Goal: Task Accomplishment & Management: Manage account settings

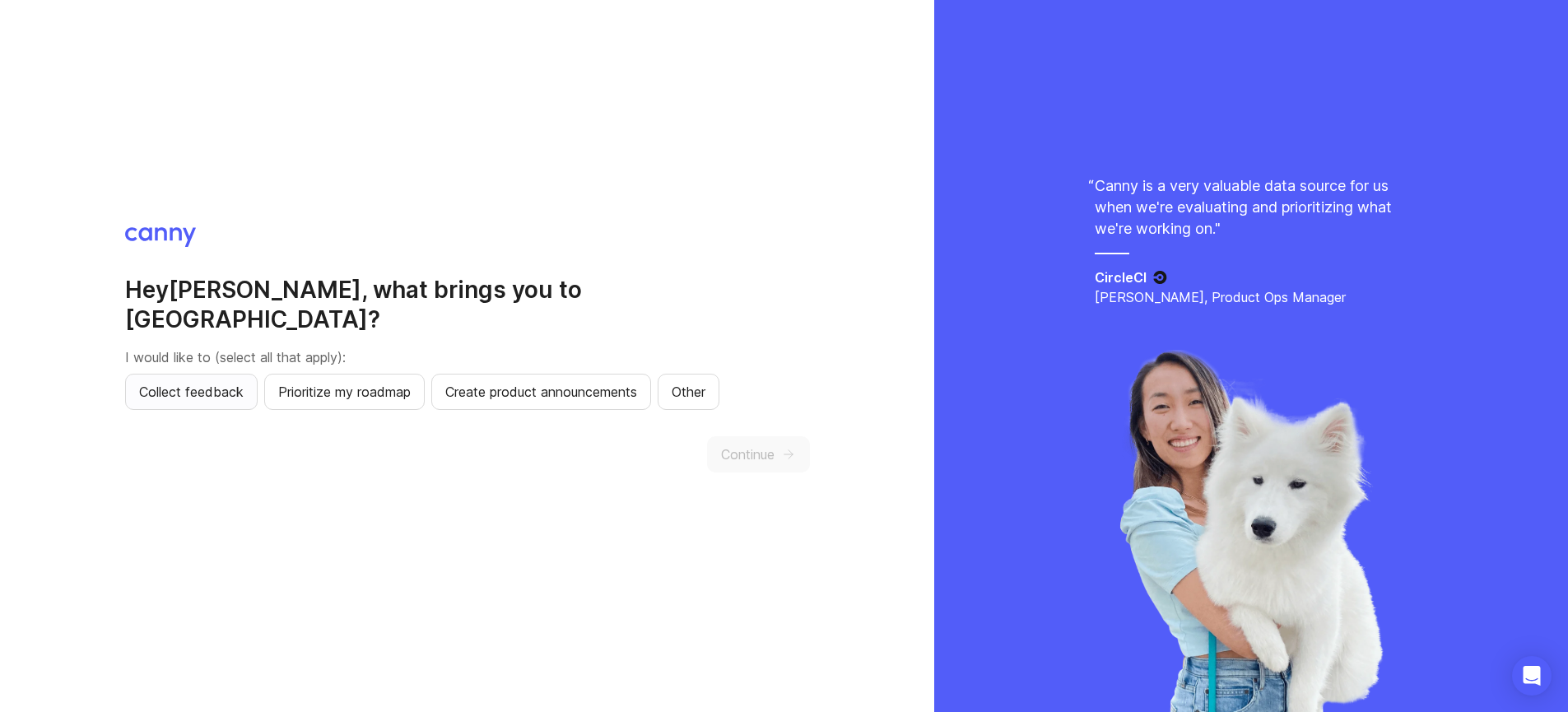
click at [211, 384] on span "Collect feedback" at bounding box center [191, 392] width 104 height 20
click at [711, 436] on button "Continue" at bounding box center [758, 454] width 103 height 36
click at [748, 445] on span "Continue" at bounding box center [769, 455] width 53 height 20
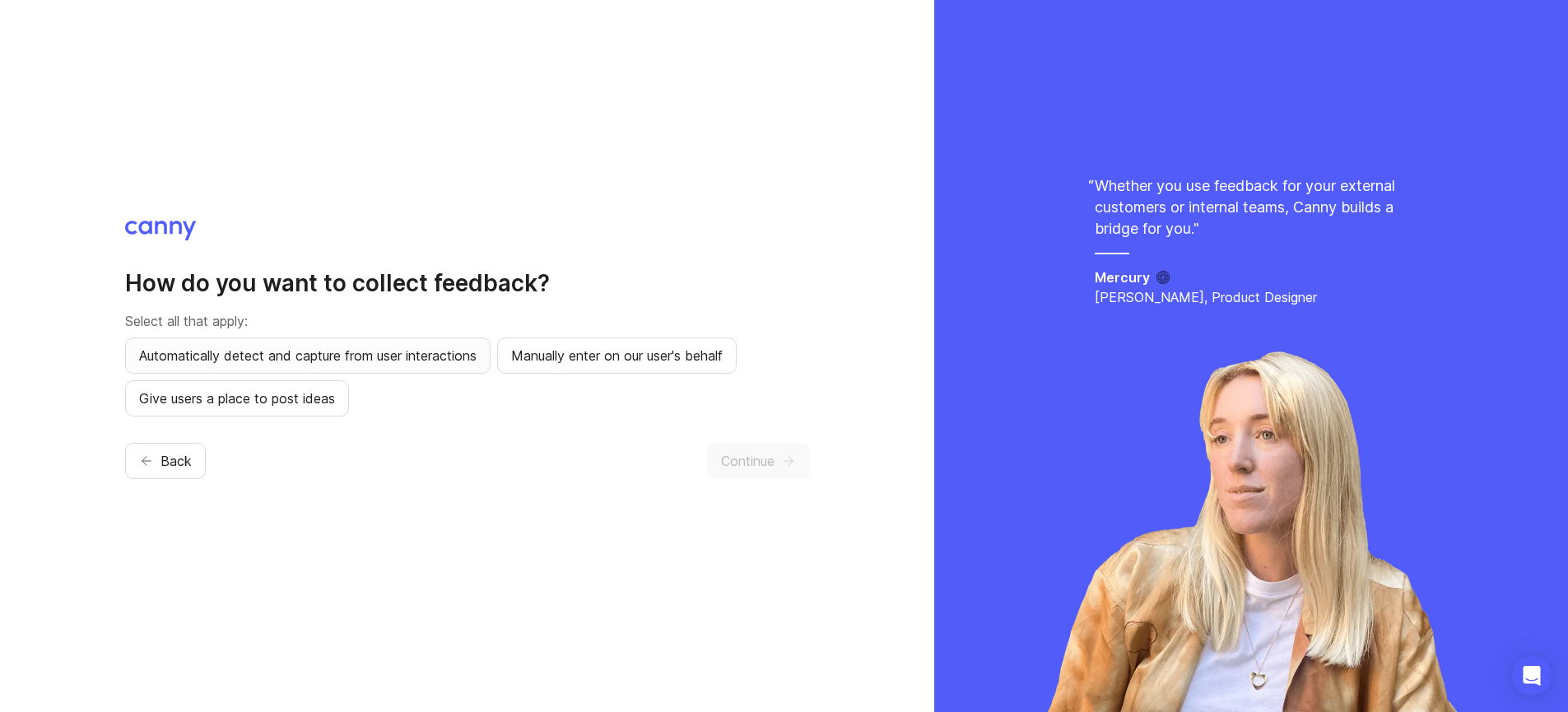
click at [297, 369] on button "Automatically detect and capture from user interactions" at bounding box center [307, 356] width 365 height 36
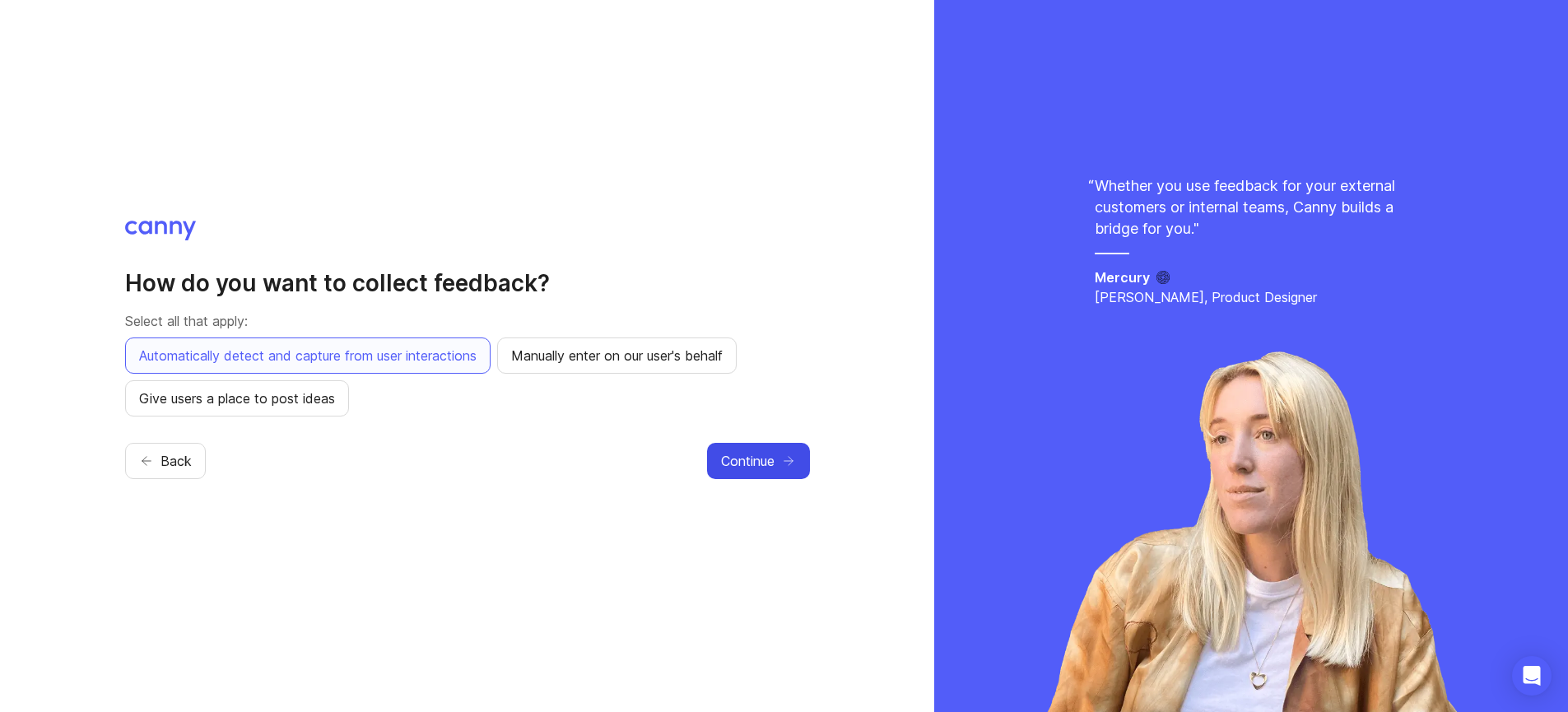
click at [730, 465] on span "Continue" at bounding box center [747, 461] width 53 height 20
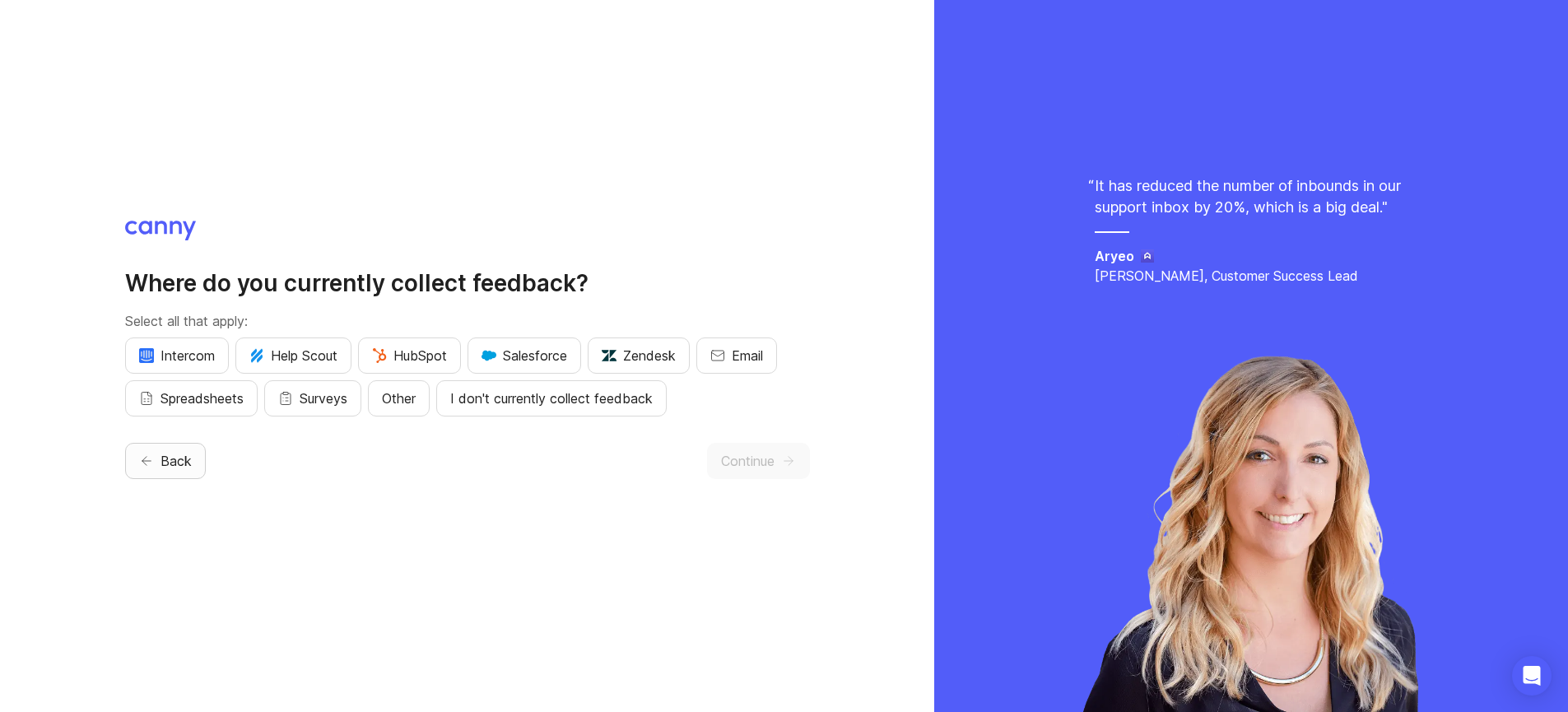
click at [144, 443] on button "Back" at bounding box center [165, 461] width 81 height 36
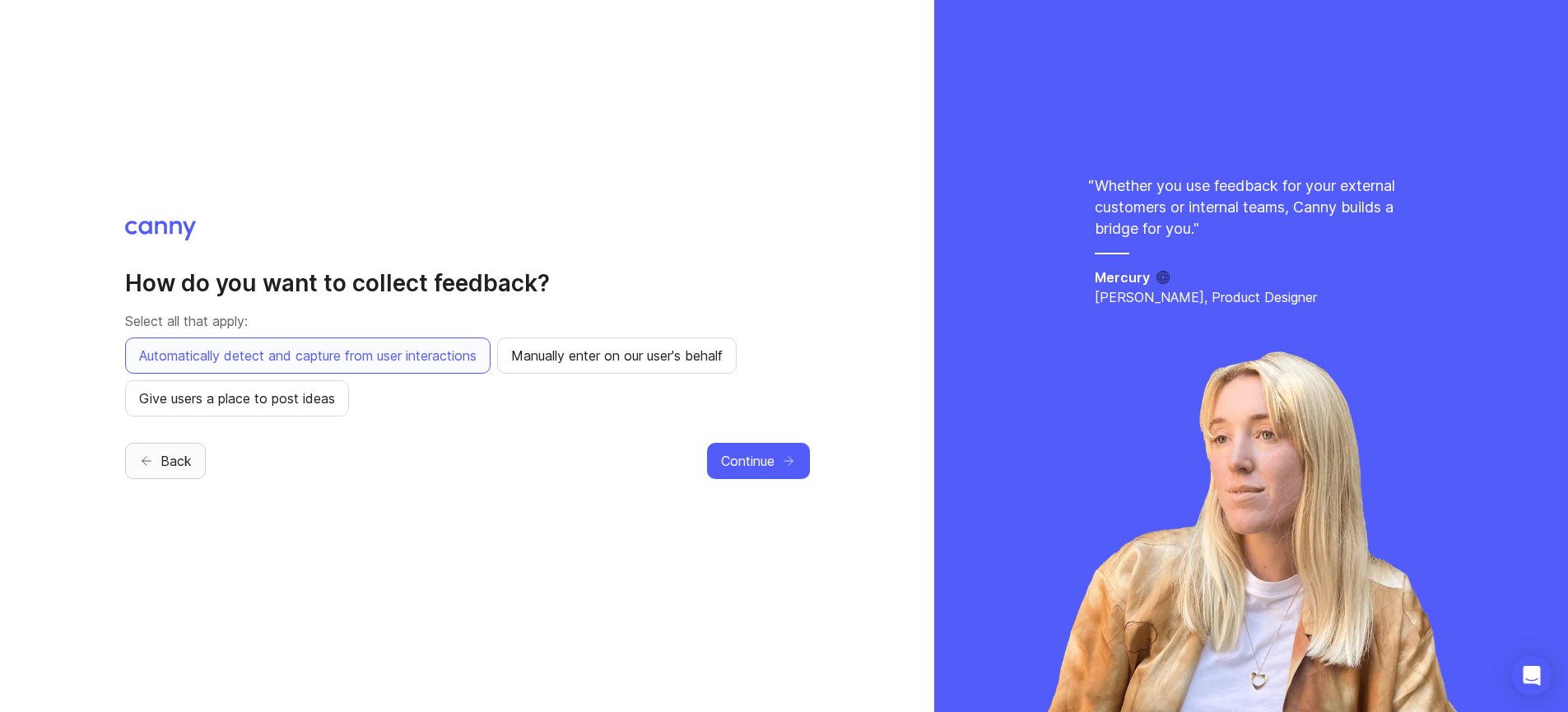
click at [172, 456] on span "Back" at bounding box center [176, 461] width 31 height 20
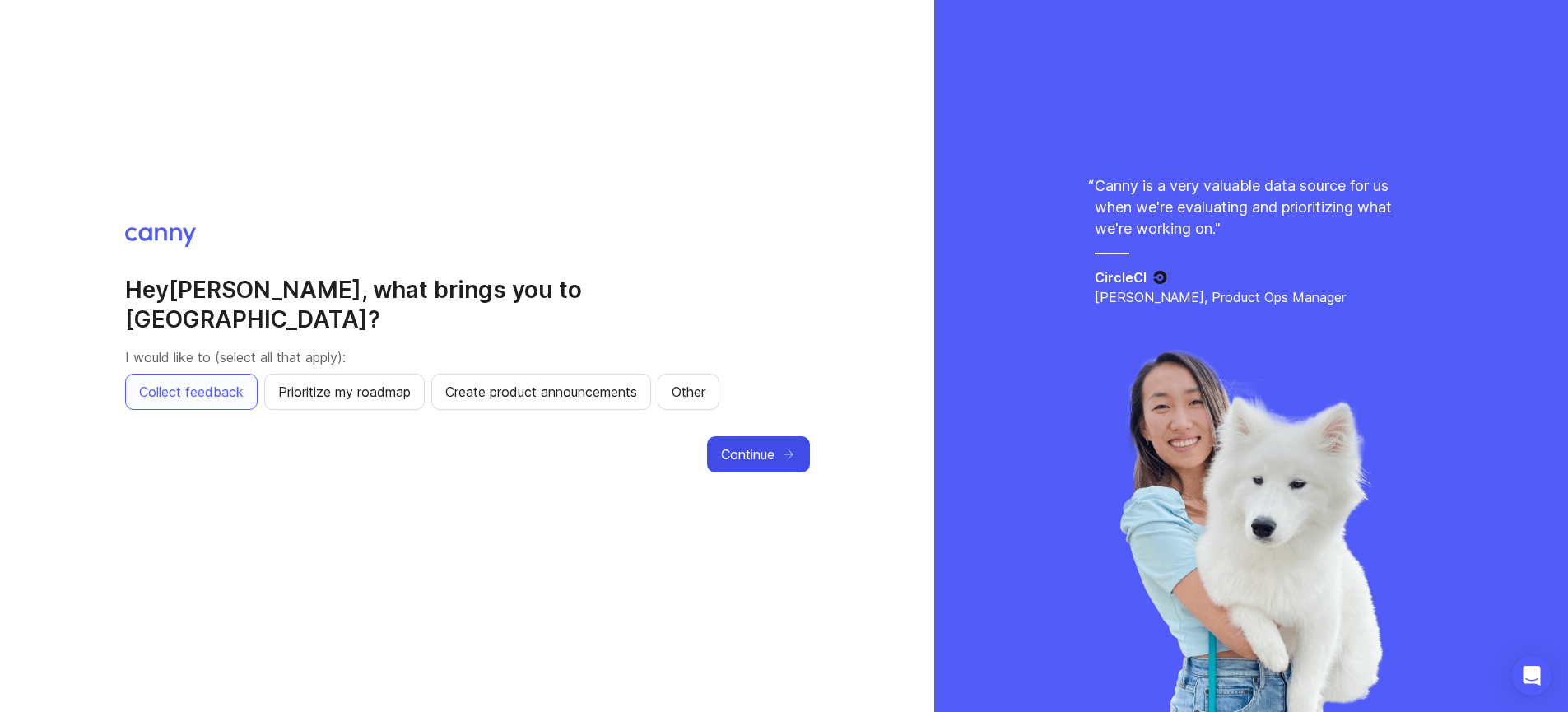
click at [765, 445] on span "Continue" at bounding box center [747, 455] width 53 height 20
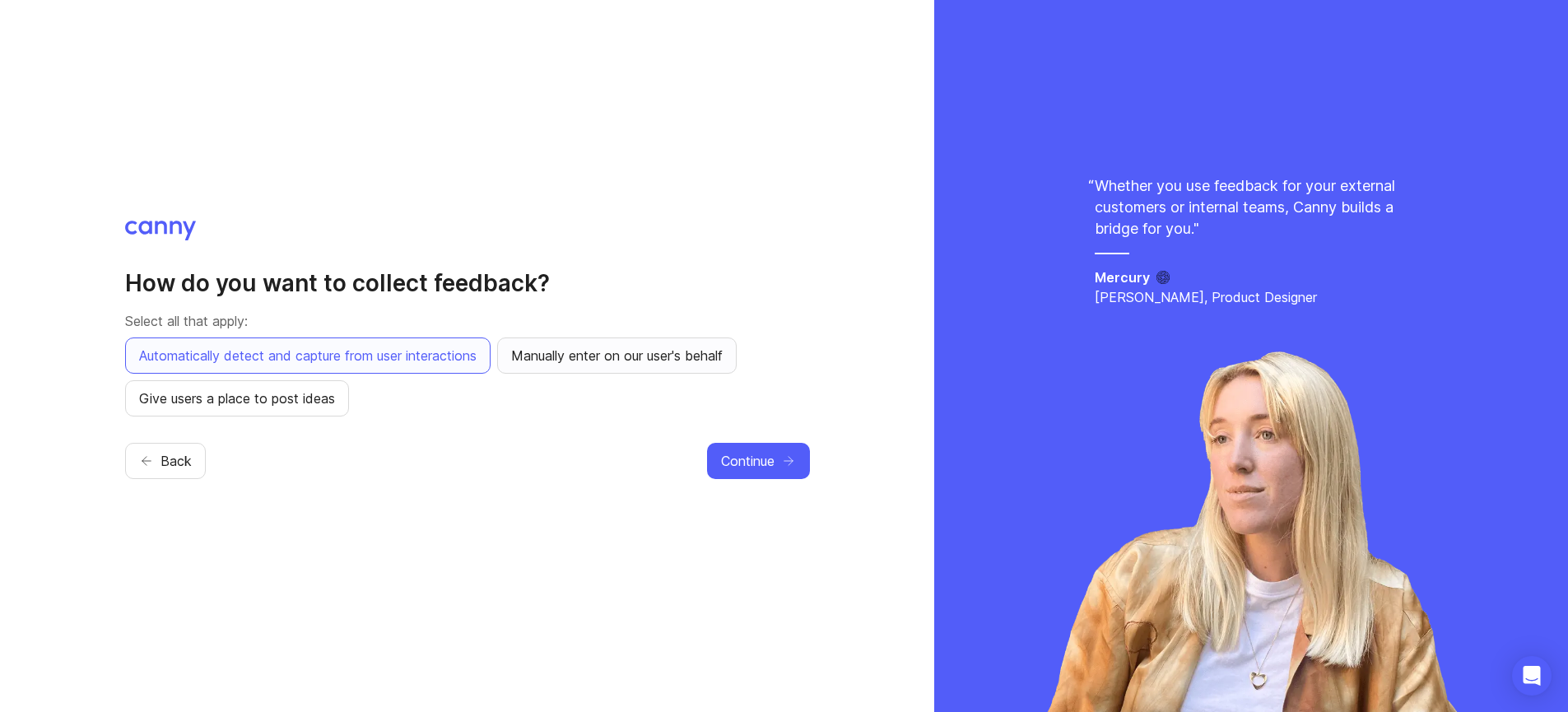
click at [665, 359] on span "Manually enter on our user's behalf" at bounding box center [616, 356] width 212 height 20
click at [379, 356] on span "Automatically detect and capture from user interactions" at bounding box center [307, 356] width 338 height 20
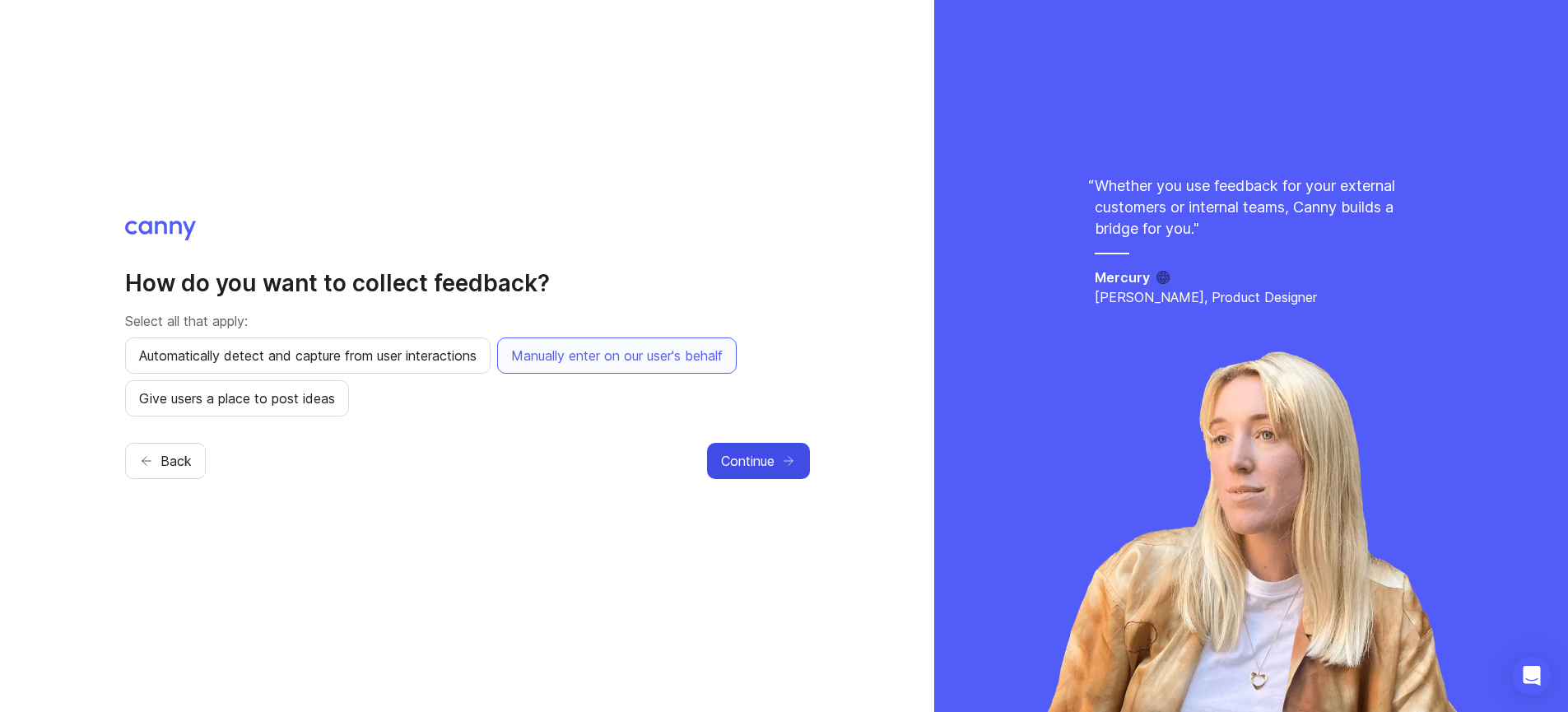
click at [795, 466] on icon "button" at bounding box center [787, 461] width 15 height 15
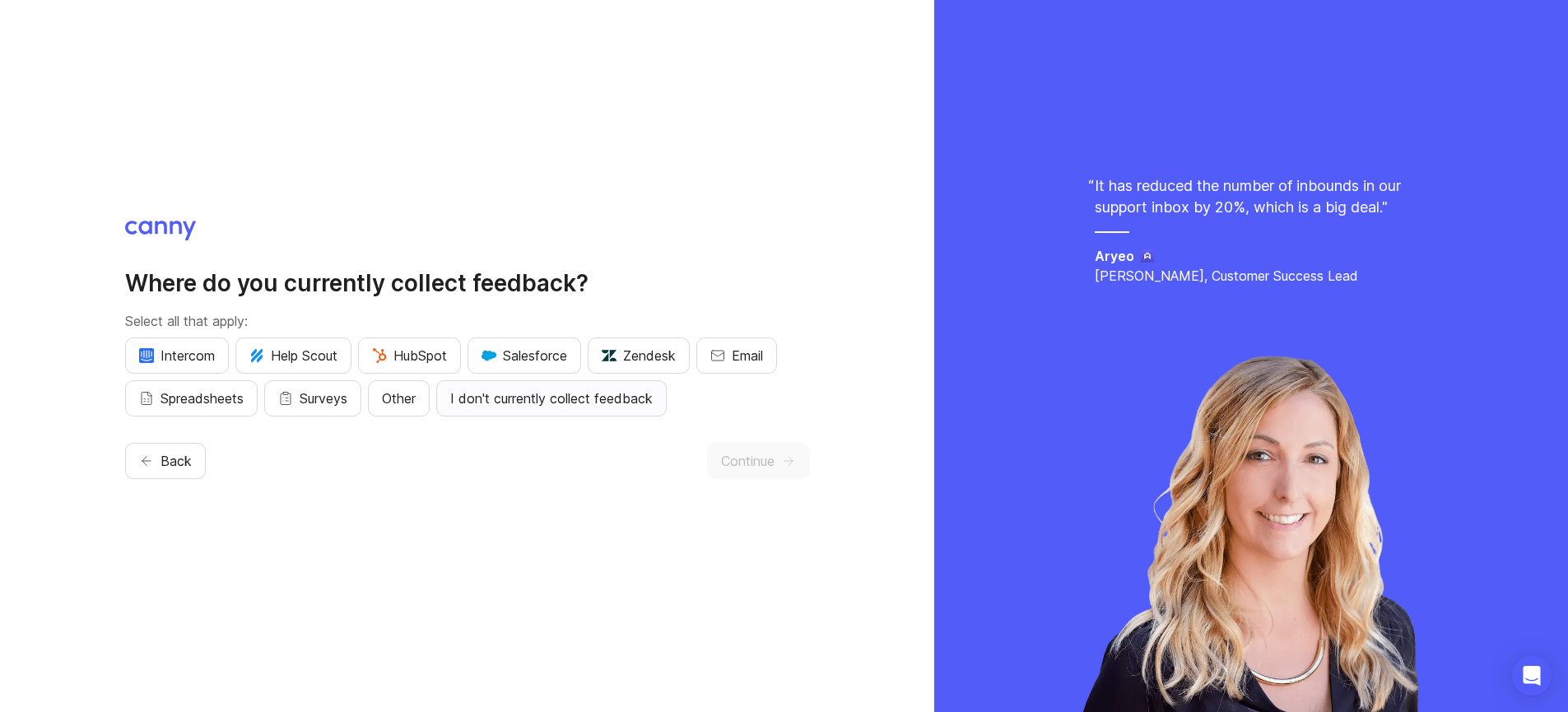
click at [526, 400] on span "I don't currently collect feedback" at bounding box center [551, 399] width 203 height 20
click at [739, 456] on span "Continue" at bounding box center [747, 461] width 53 height 20
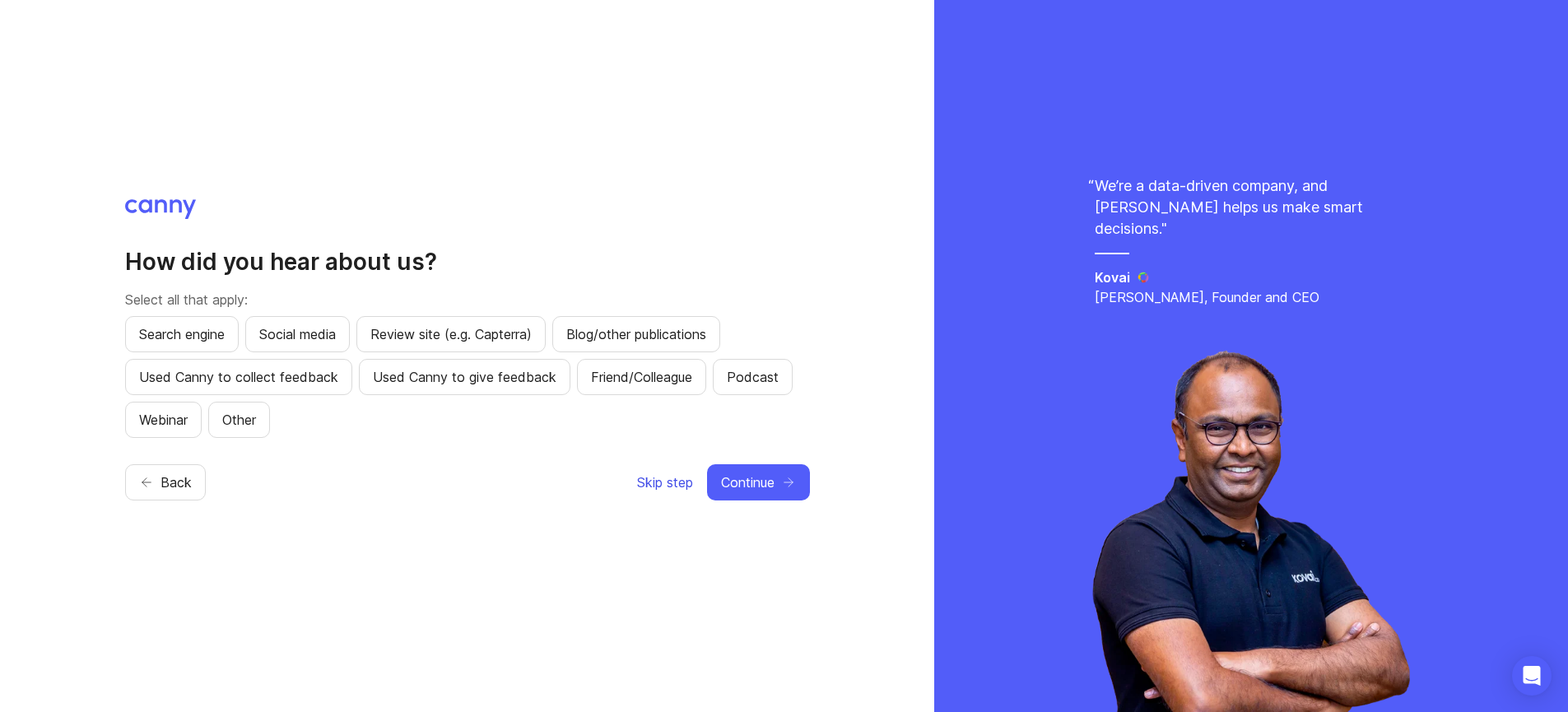
click at [665, 477] on span "Skip step" at bounding box center [664, 483] width 56 height 20
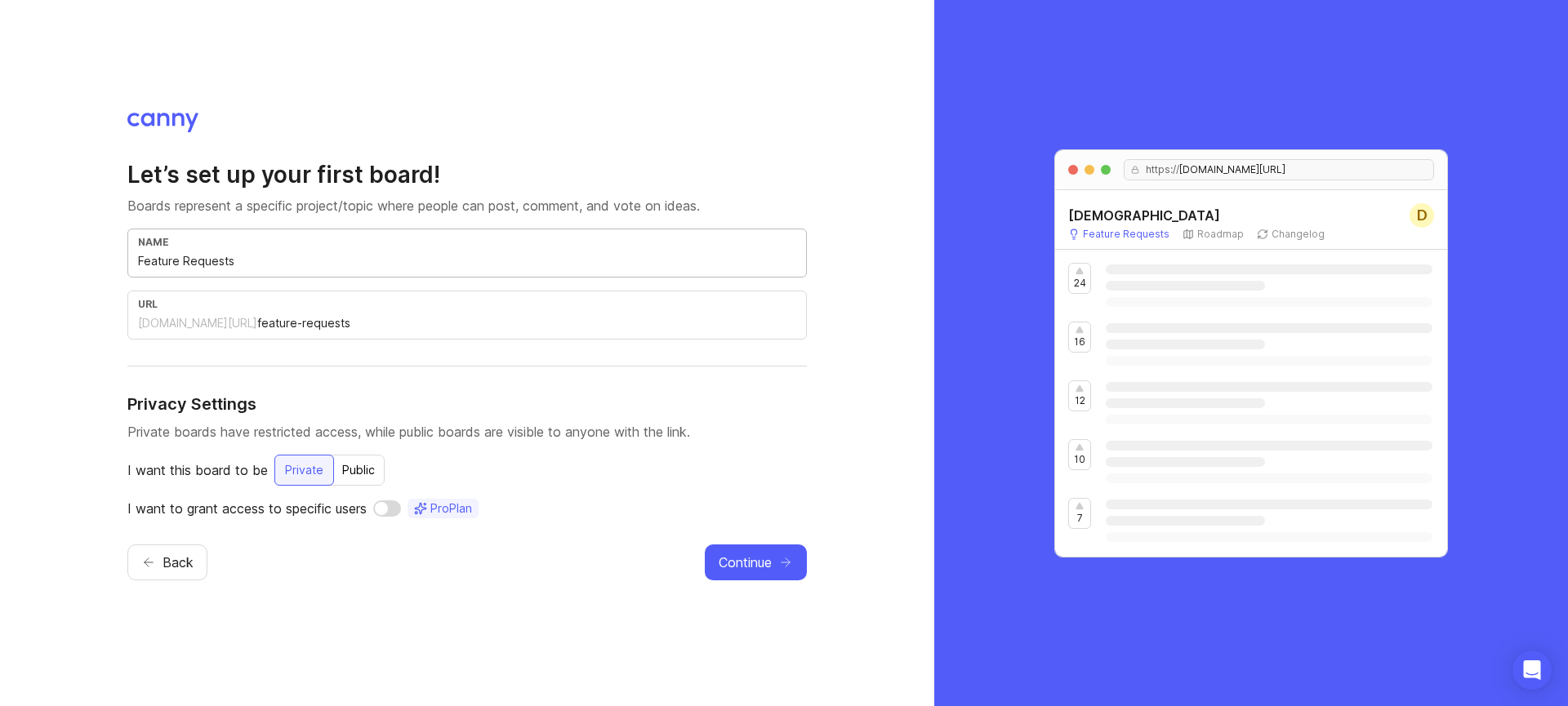
click at [298, 270] on input "Feature Requests" at bounding box center [467, 261] width 658 height 18
click at [257, 318] on input "feature-requests" at bounding box center [527, 323] width 539 height 18
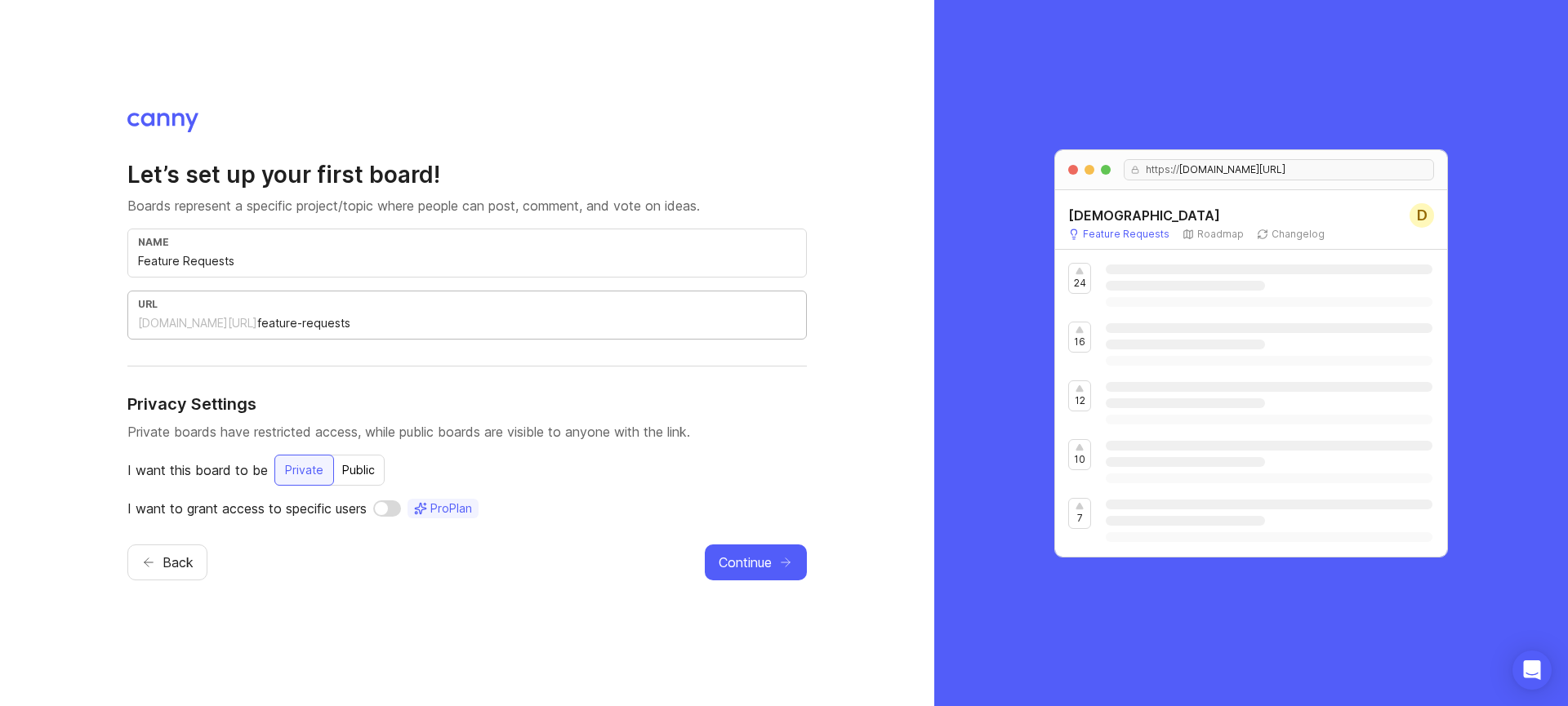
click at [347, 326] on input "feature-requests" at bounding box center [527, 323] width 539 height 18
click at [393, 411] on h4 "Privacy Settings" at bounding box center [467, 403] width 680 height 22
click at [369, 471] on div "Public" at bounding box center [359, 471] width 53 height 29
click at [777, 566] on button "Continue" at bounding box center [756, 562] width 103 height 36
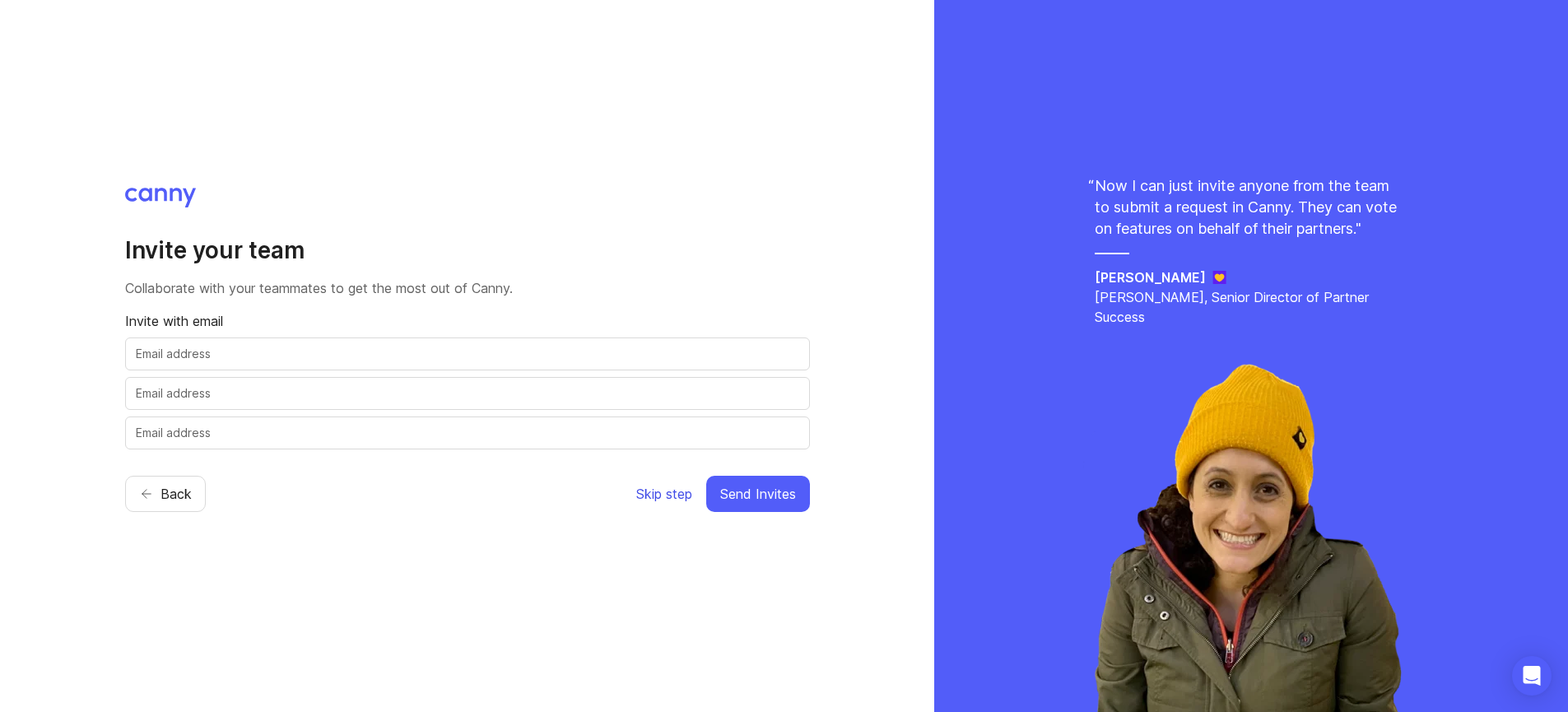
click at [673, 496] on span "Skip step" at bounding box center [663, 494] width 56 height 20
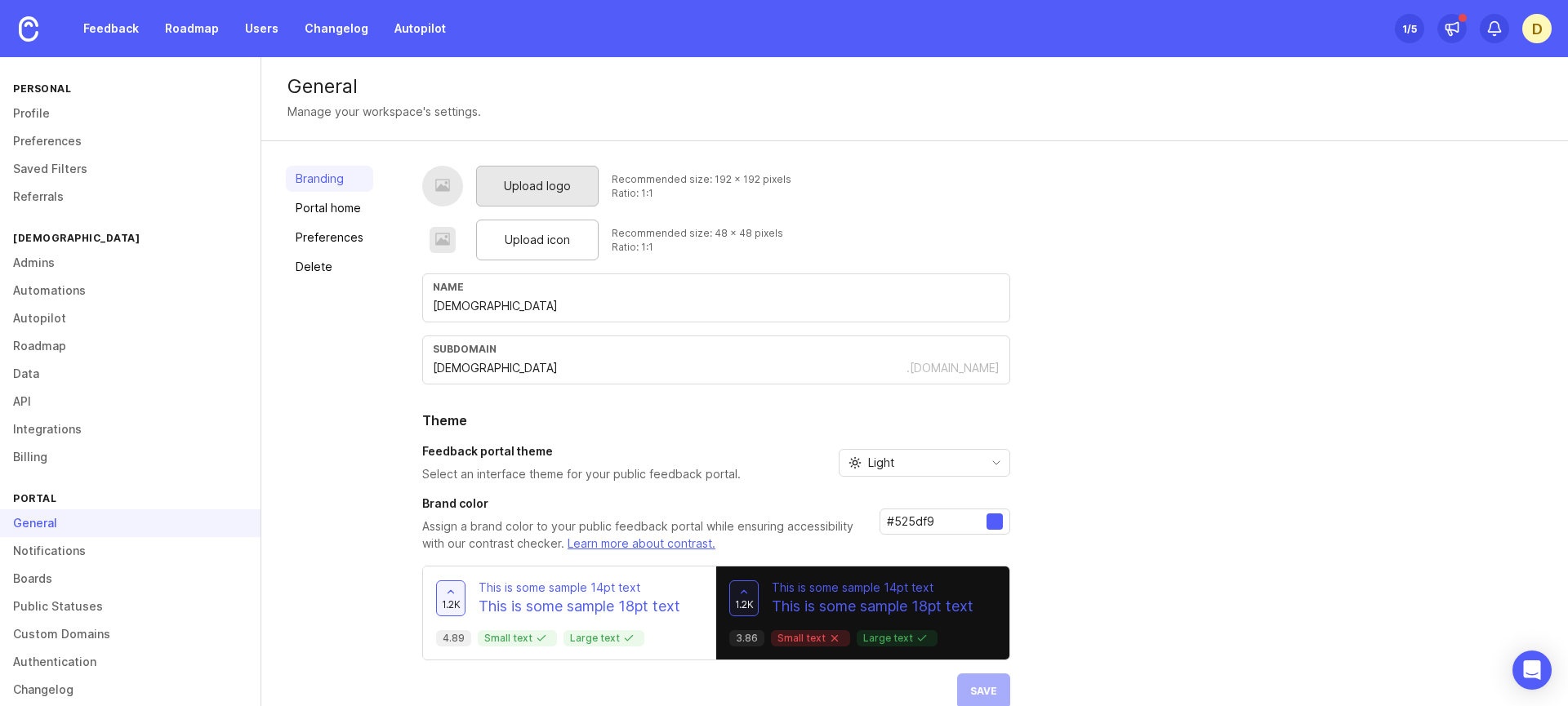
click at [543, 186] on span "Upload logo" at bounding box center [537, 186] width 67 height 18
click at [528, 244] on span "Upload icon" at bounding box center [537, 240] width 65 height 18
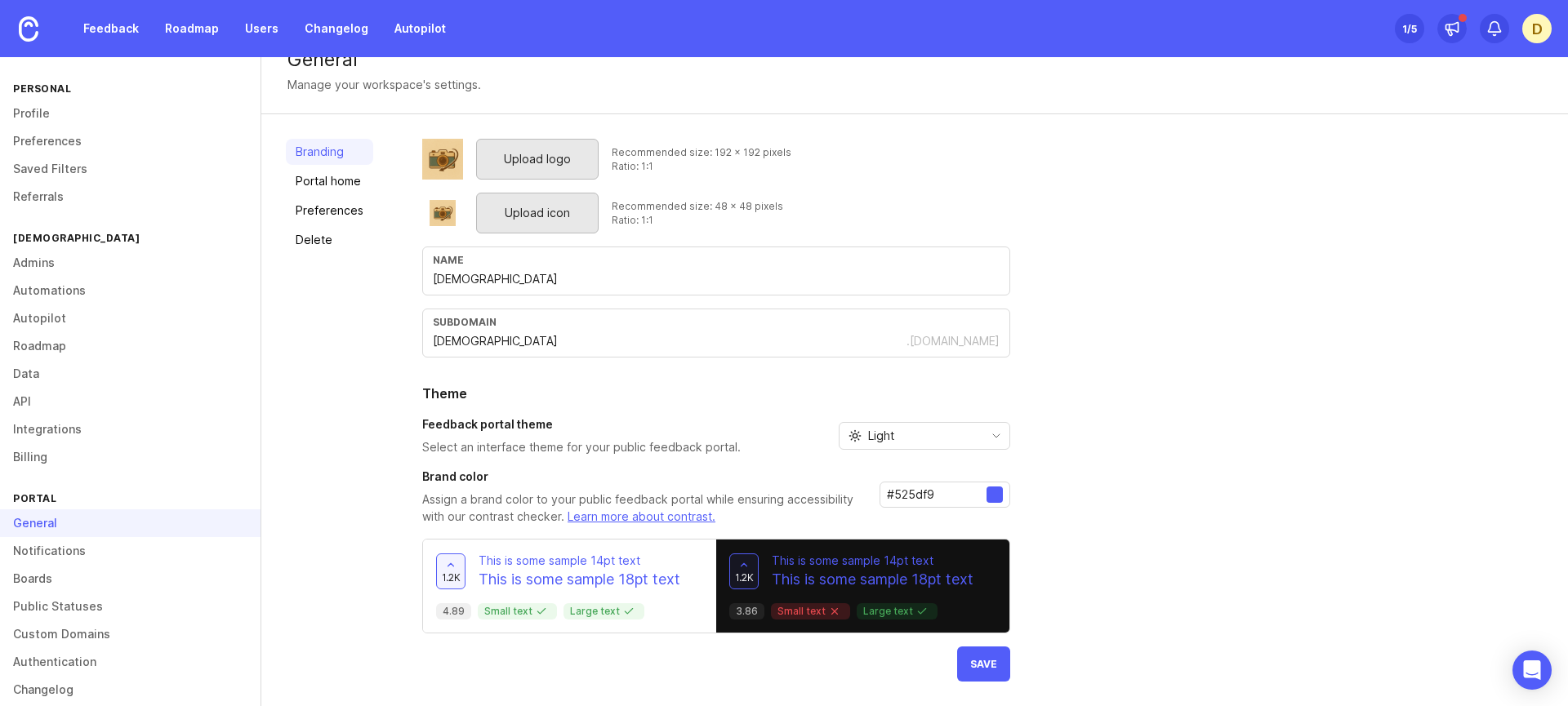
click at [993, 492] on div at bounding box center [995, 494] width 17 height 17
click at [1001, 491] on div "#525df9" at bounding box center [946, 494] width 131 height 26
click at [998, 492] on div at bounding box center [995, 494] width 17 height 17
click at [996, 493] on div at bounding box center [995, 494] width 17 height 17
click at [929, 498] on input "#525df9" at bounding box center [937, 495] width 100 height 18
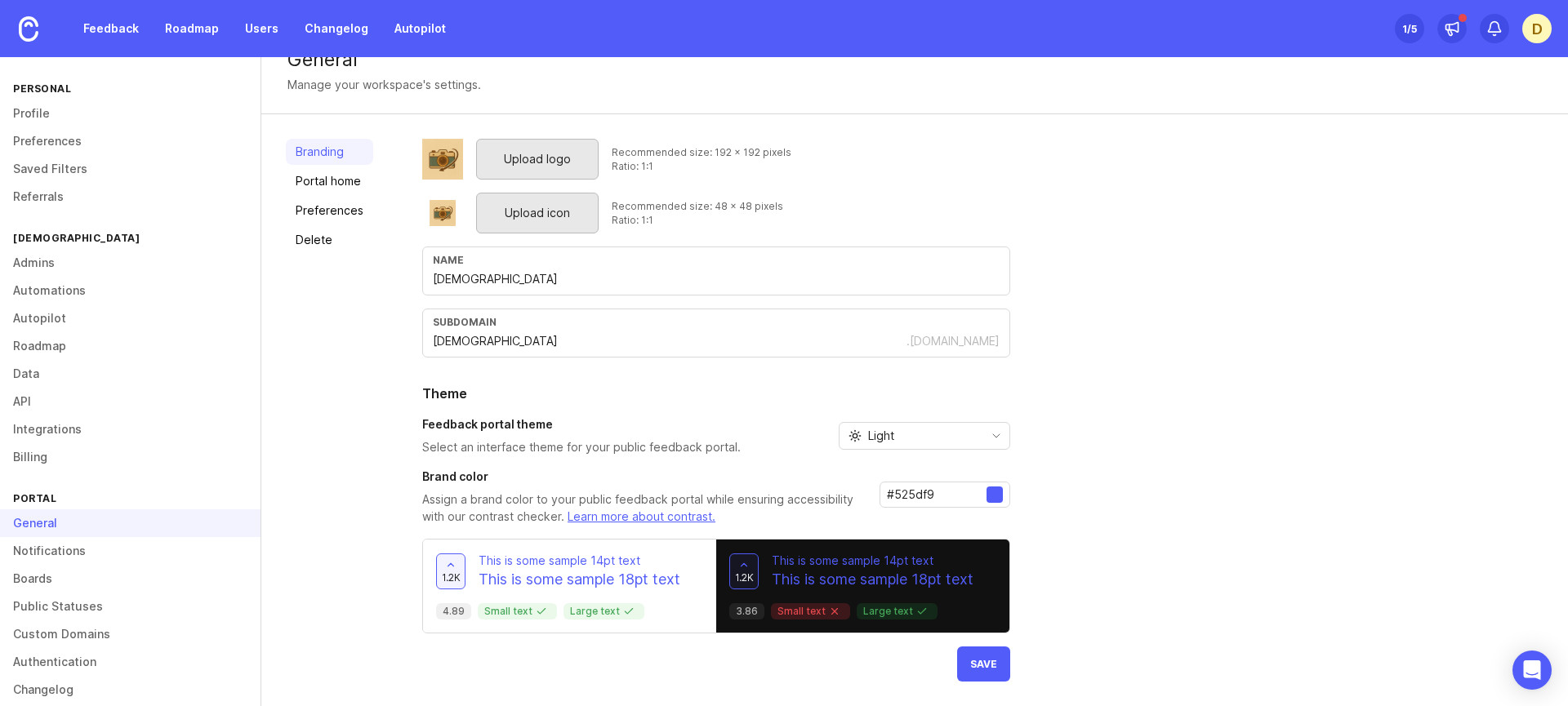
click at [985, 496] on input "#525df9" at bounding box center [937, 495] width 100 height 18
click at [926, 487] on input "#525df9" at bounding box center [937, 495] width 100 height 18
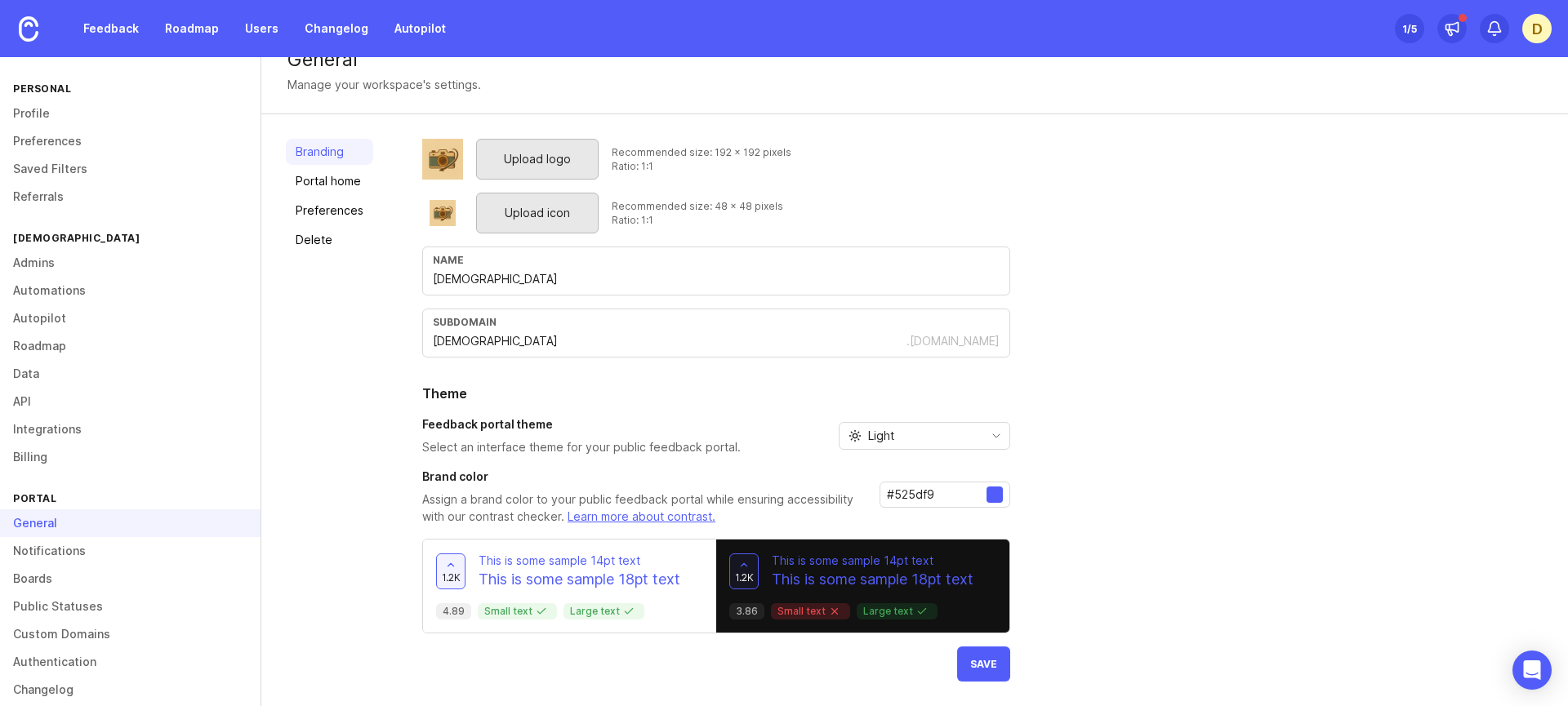
click at [926, 487] on input "#525df9" at bounding box center [937, 495] width 100 height 18
paste input "2c2a26"
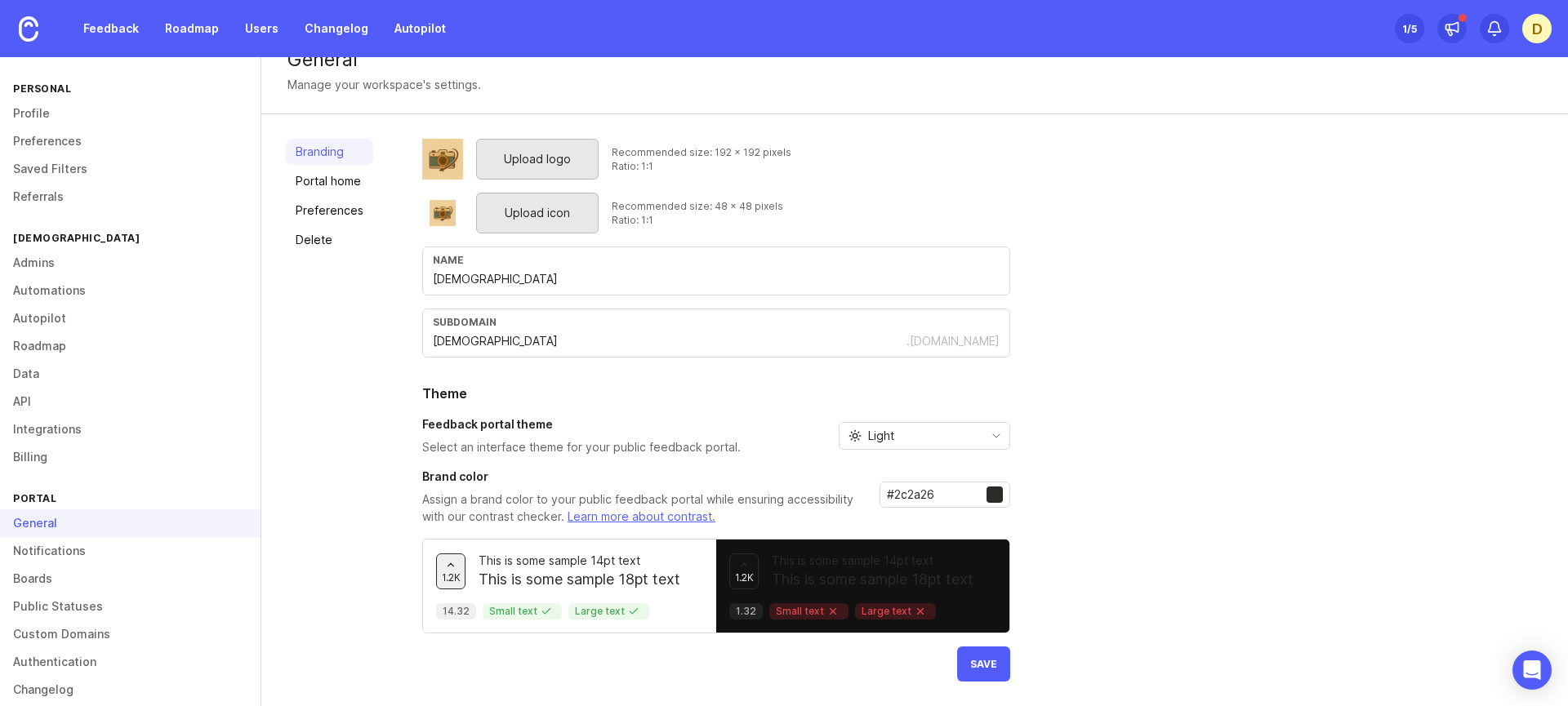
click at [940, 497] on input "#2c2a26" at bounding box center [937, 495] width 100 height 18
paste input "9caa8a"
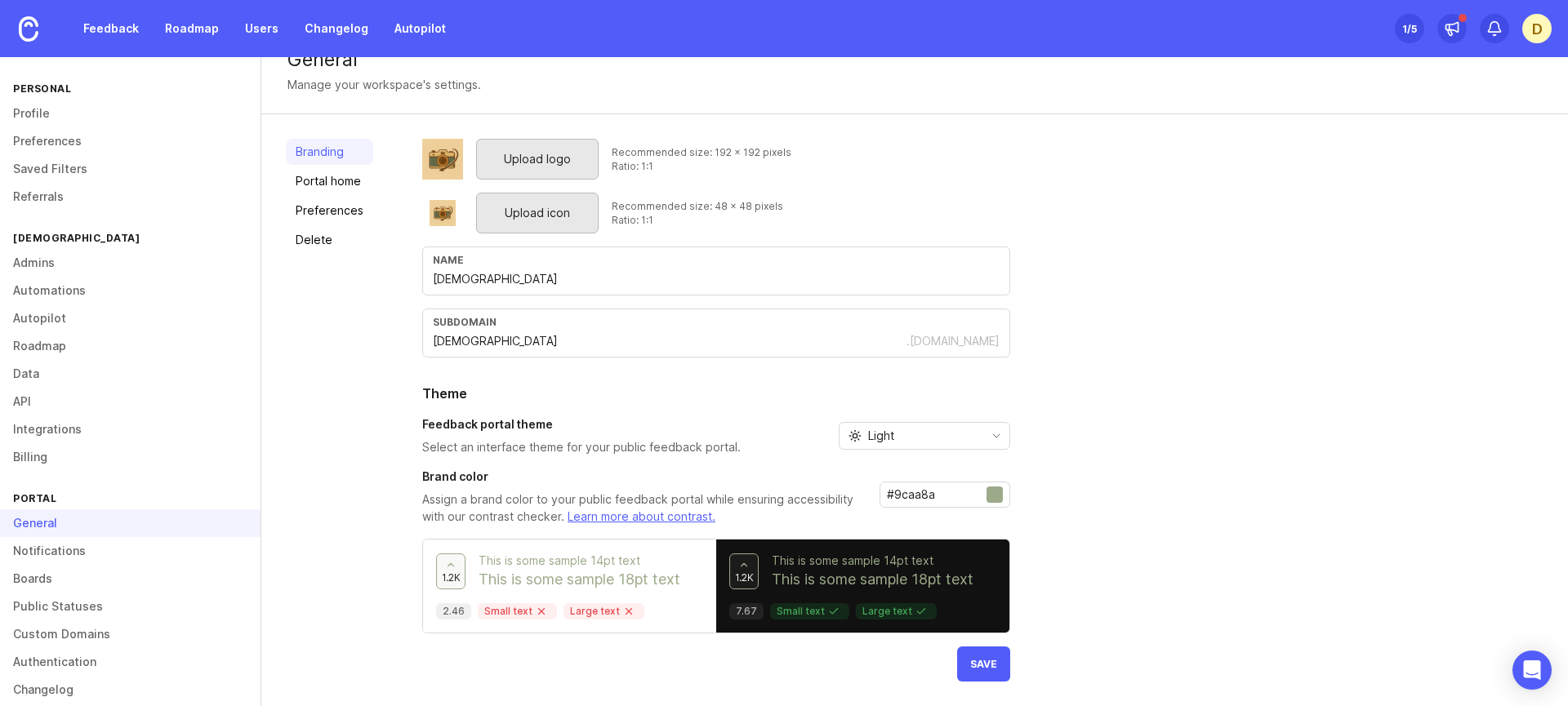
click at [1143, 421] on div "Upload logo Recommended size: 192 x 192 pixels Ratio: 1:1 Upload icon Recommend…" at bounding box center [983, 410] width 1122 height 543
click at [912, 489] on input "#9caa8a" at bounding box center [937, 495] width 100 height 18
paste input "2c2a26"
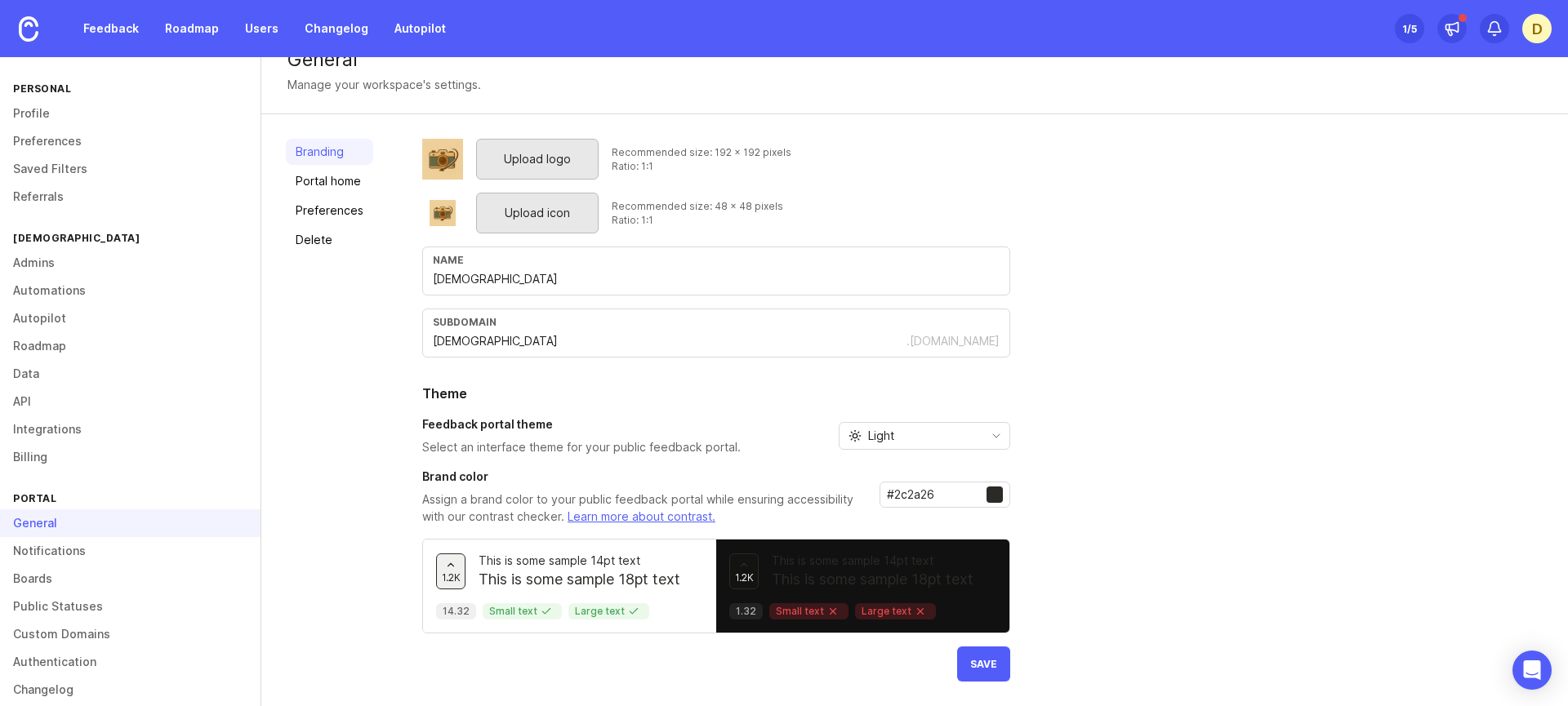
click at [1081, 477] on div "Upload logo Recommended size: 192 x 192 pixels Ratio: 1:1 Upload icon Recommend…" at bounding box center [983, 410] width 1122 height 543
click at [920, 496] on input "#2c2a26" at bounding box center [937, 495] width 100 height 18
paste input "faf9f7"
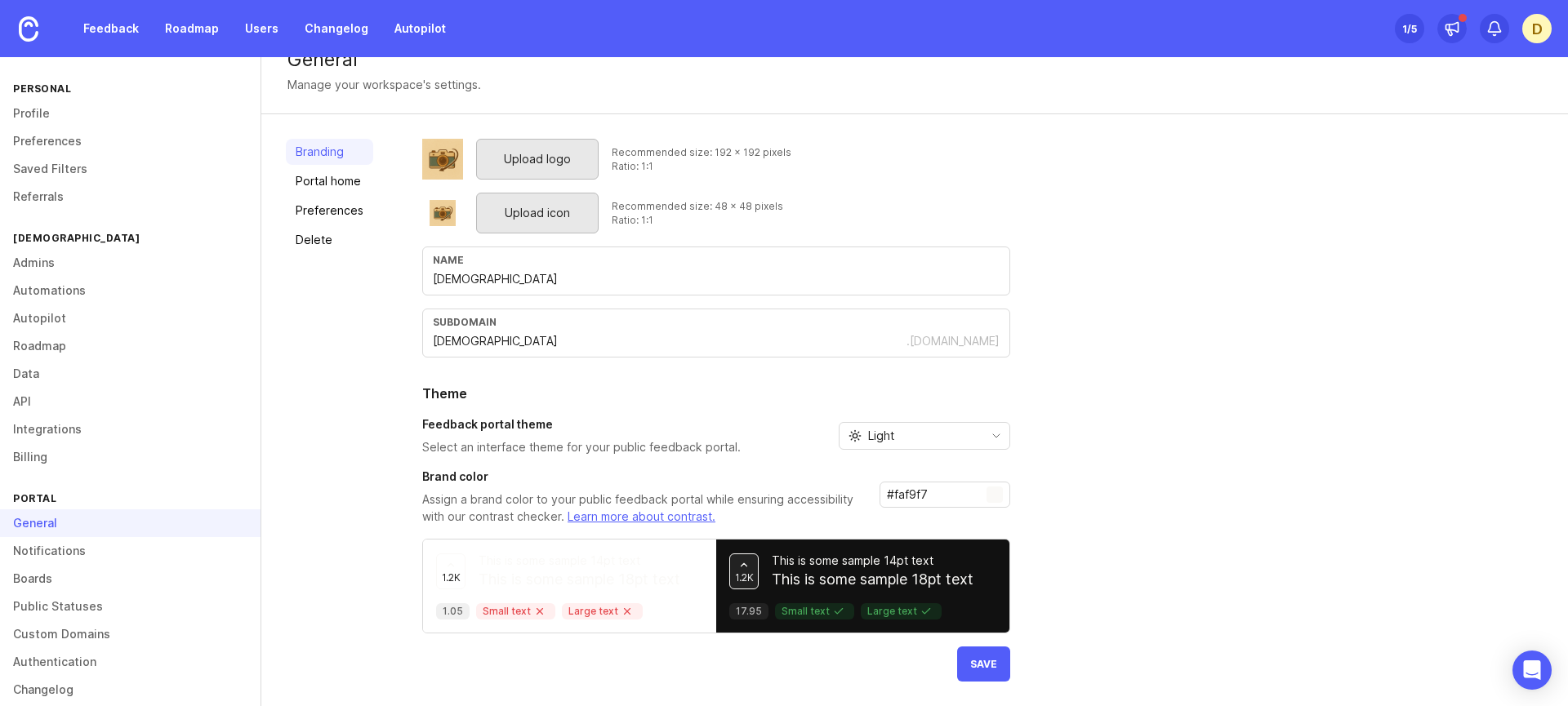
click at [1117, 466] on div "Upload logo Recommended size: 192 x 192 pixels Ratio: 1:1 Upload icon Recommend…" at bounding box center [983, 410] width 1122 height 543
click at [922, 512] on div "#faf9f7" at bounding box center [946, 503] width 131 height 44
click at [925, 492] on input "#faf9f7" at bounding box center [937, 495] width 100 height 18
type input "#"
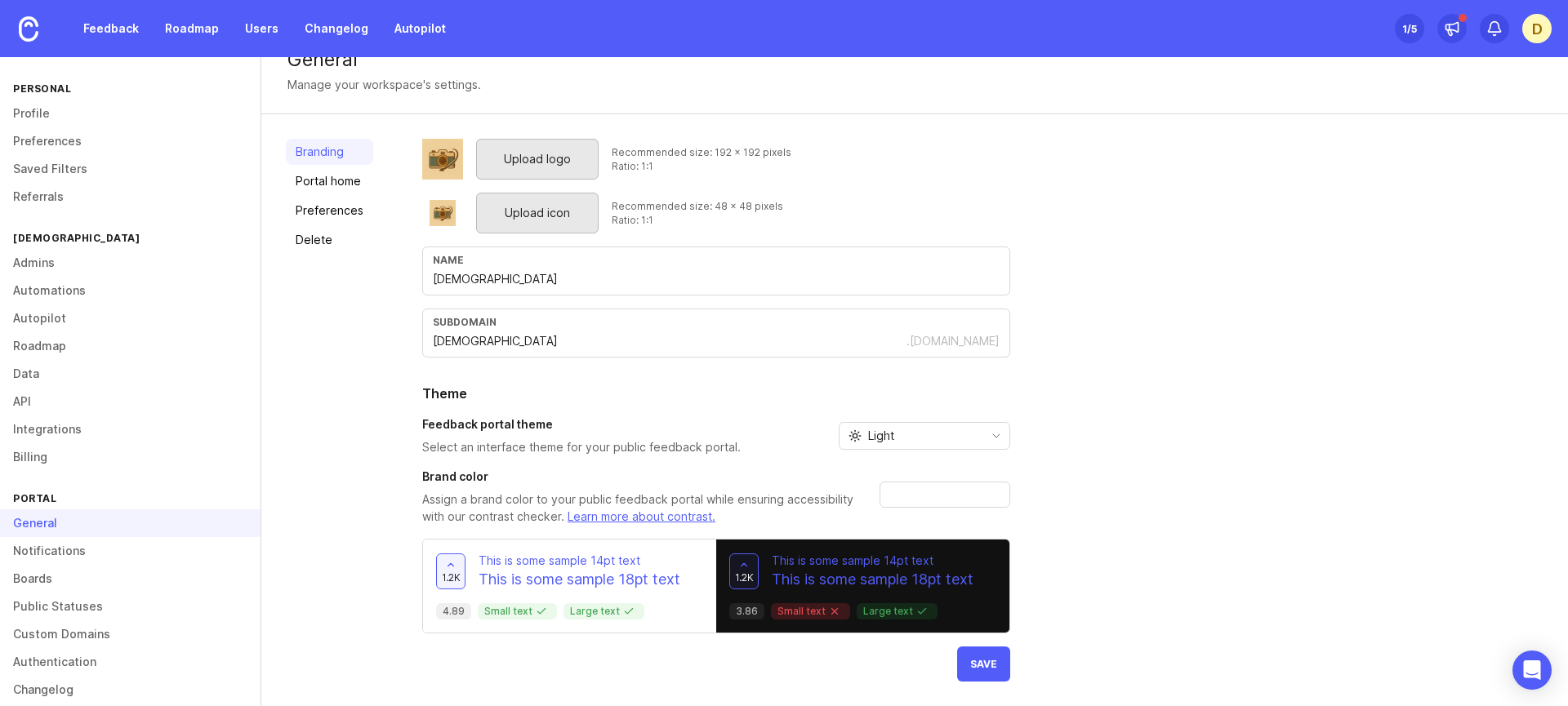
click at [1162, 479] on div "Upload logo Recommended size: 192 x 192 pixels Ratio: 1:1 Upload icon Recommend…" at bounding box center [983, 410] width 1122 height 543
click at [937, 494] on input "text" at bounding box center [937, 495] width 100 height 18
click at [1008, 499] on div "Upload logo Recommended size: 192 x 192 pixels Ratio: 1:1 Upload icon Recommend…" at bounding box center [983, 410] width 1122 height 543
click at [929, 490] on input "text" at bounding box center [937, 495] width 100 height 18
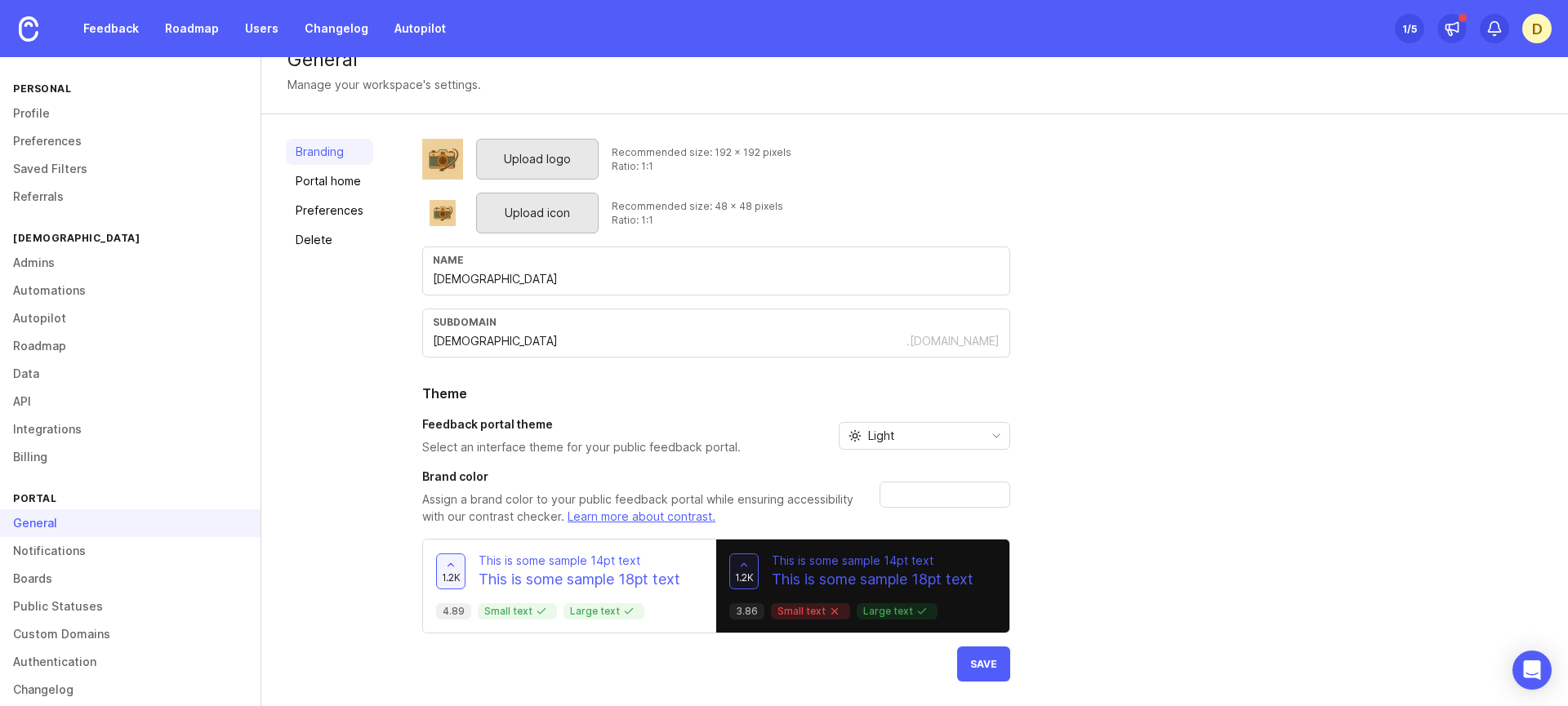
paste input "#eee"
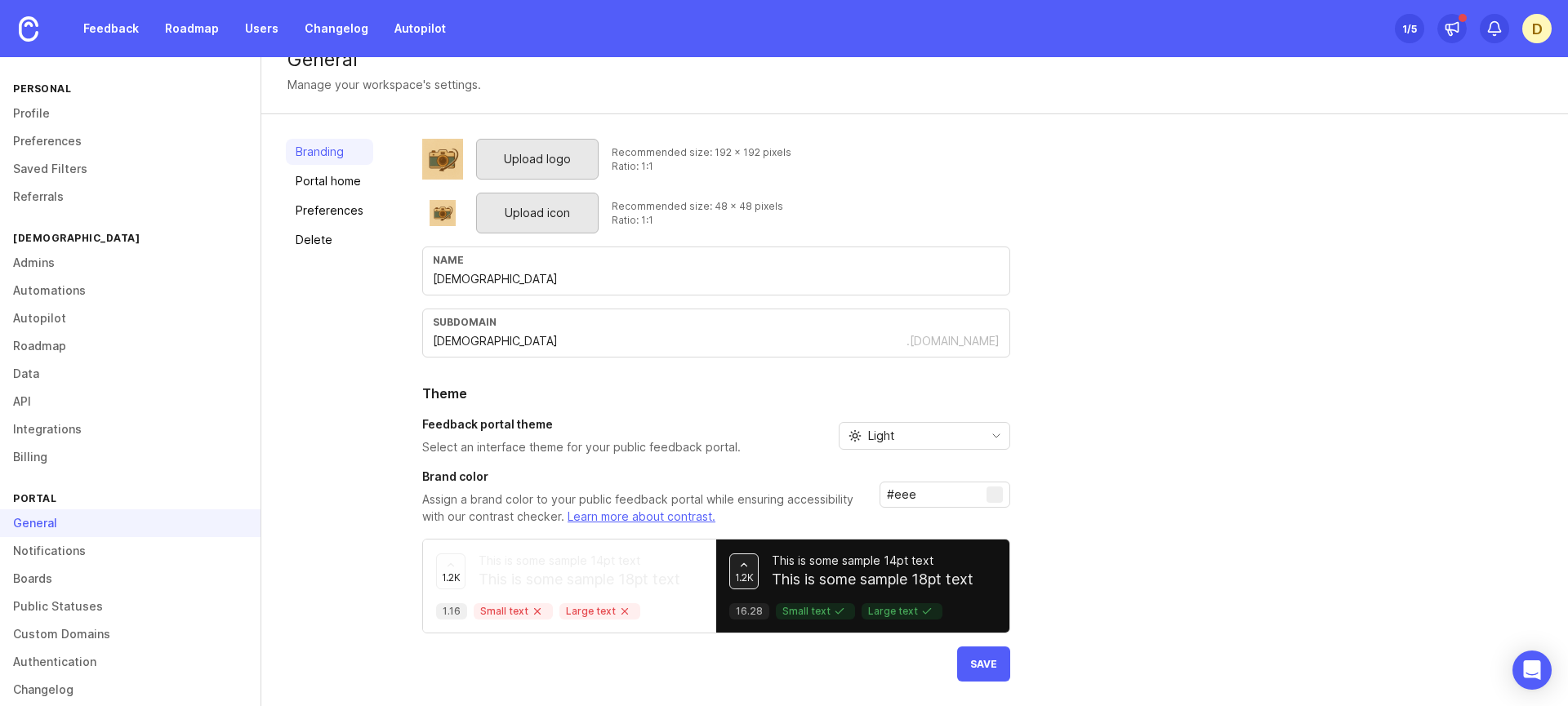
click at [919, 489] on input "#eee" at bounding box center [937, 495] width 100 height 18
paste input "f0efeb"
click at [1128, 473] on div "Upload logo Recommended size: 192 x 192 pixels Ratio: 1:1 Upload icon Recommend…" at bounding box center [983, 410] width 1122 height 543
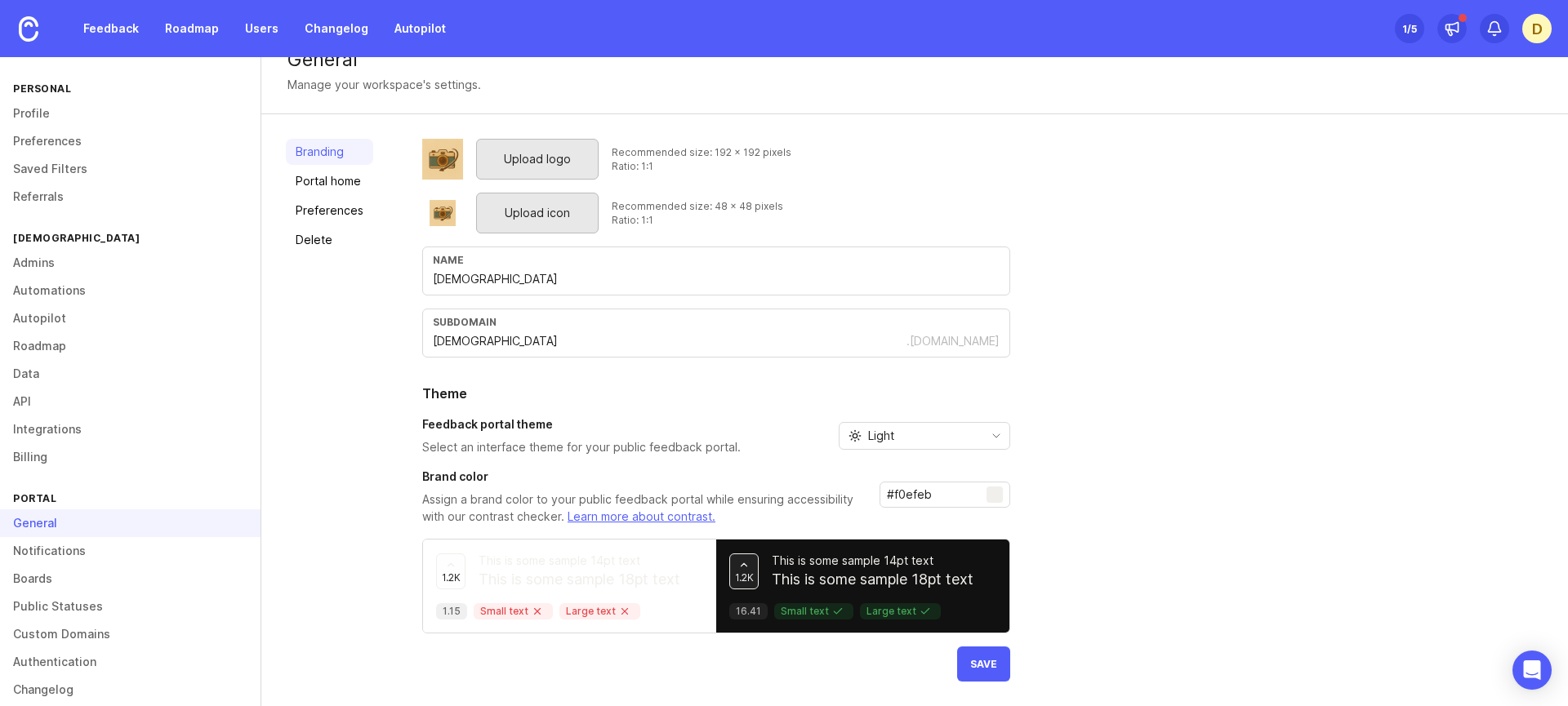
click at [932, 495] on input "#f0efeb" at bounding box center [937, 495] width 100 height 18
paste input "fffff"
click at [930, 482] on div "#ffffff" at bounding box center [946, 494] width 131 height 26
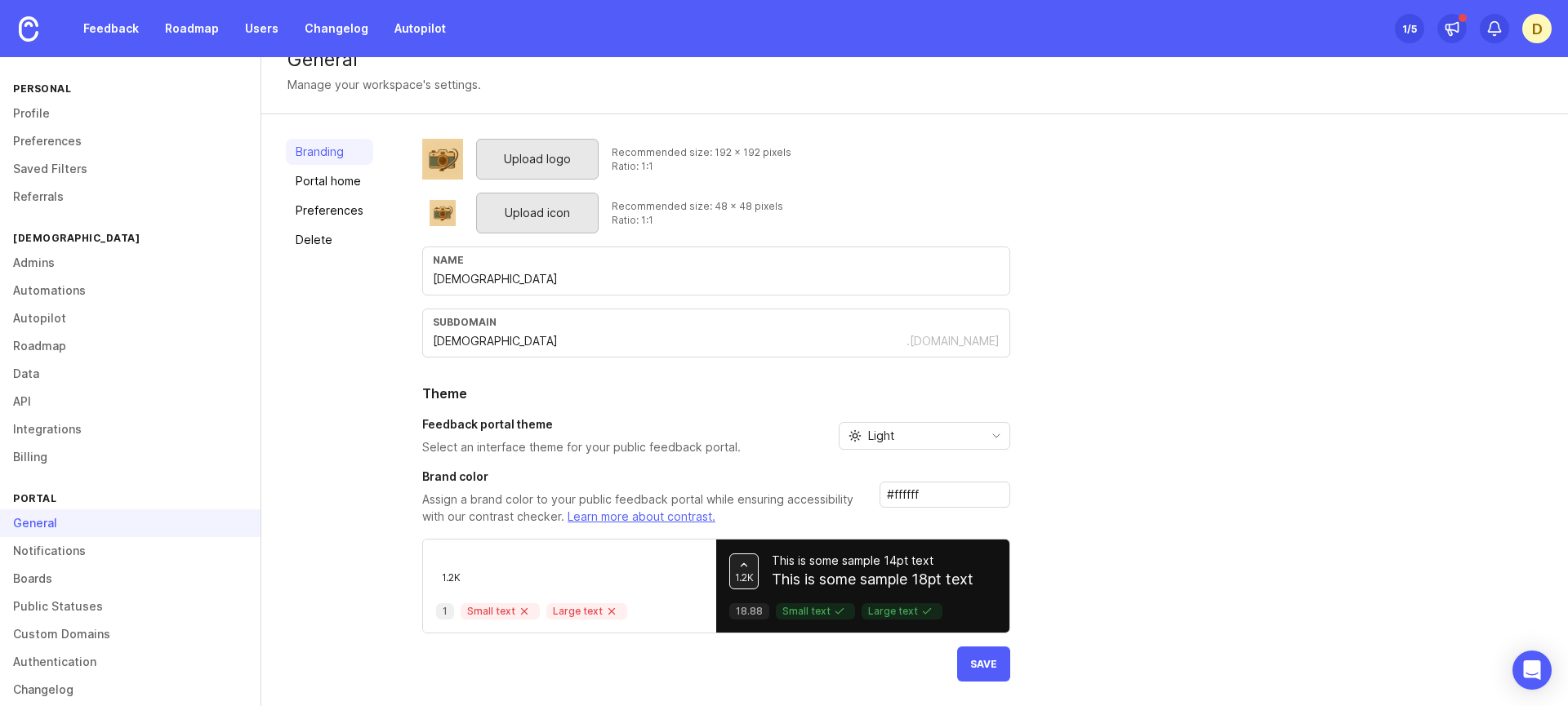
click at [930, 482] on div "#ffffff" at bounding box center [946, 494] width 131 height 26
click at [929, 486] on input "#ffffff" at bounding box center [937, 495] width 100 height 18
paste input "2c2a26"
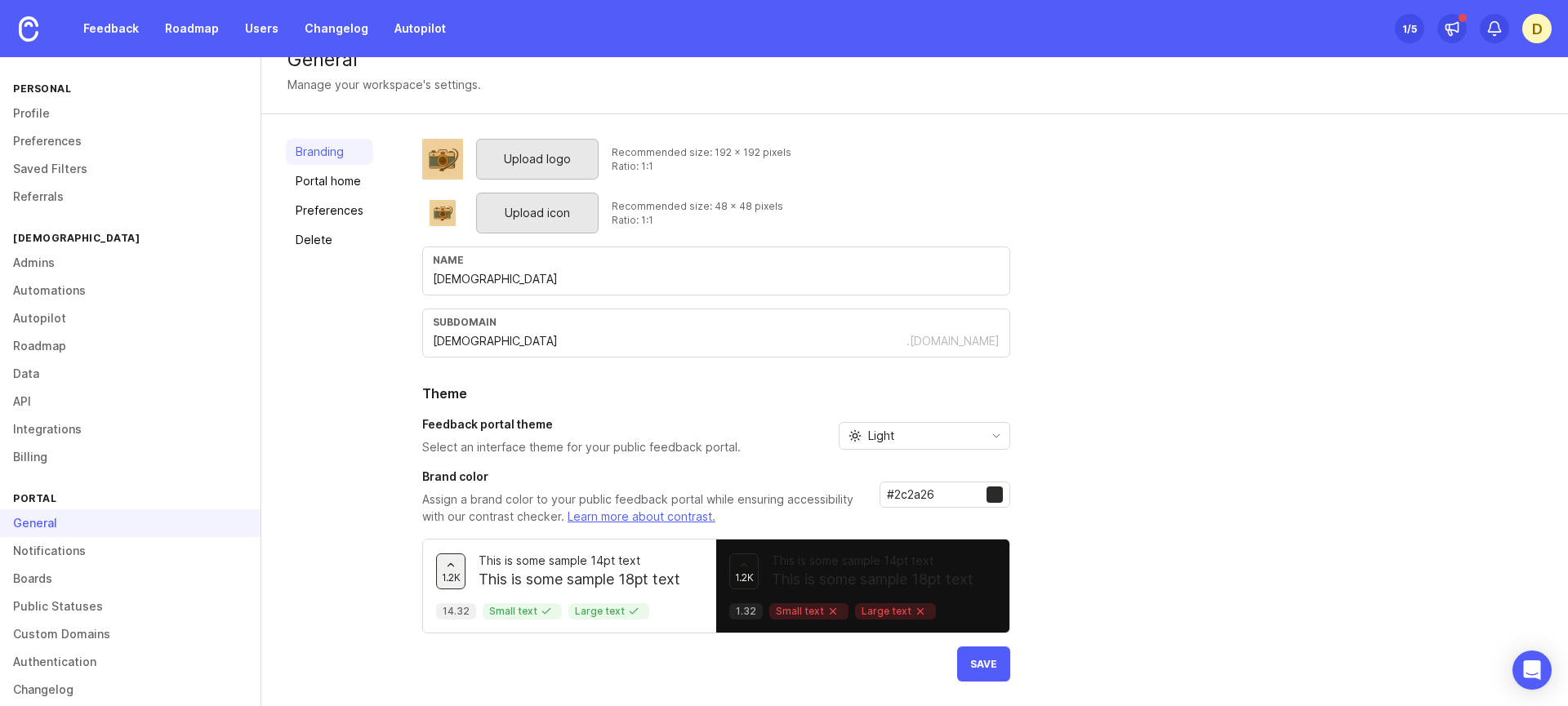
click at [1085, 474] on div "Upload logo Recommended size: 192 x 192 pixels Ratio: 1:1 Upload icon Recommend…" at bounding box center [983, 410] width 1122 height 543
click at [945, 495] on input "#2c2a26" at bounding box center [937, 495] width 100 height 18
type input "#"
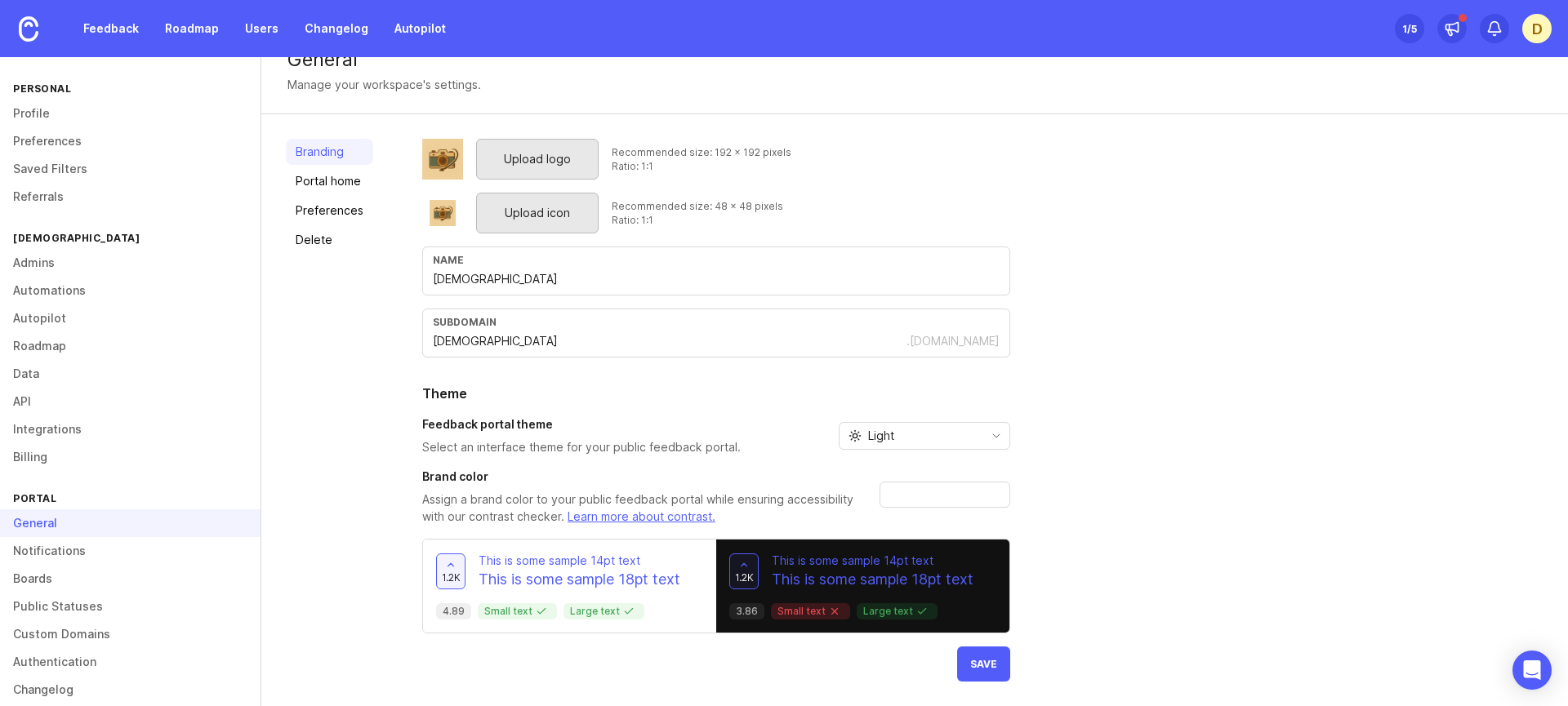
click at [1074, 473] on div "Upload logo Recommended size: 192 x 192 pixels Ratio: 1:1 Upload icon Recommend…" at bounding box center [983, 410] width 1122 height 543
click at [980, 649] on button "Save" at bounding box center [984, 664] width 53 height 35
click at [940, 389] on h2 "Theme" at bounding box center [716, 394] width 588 height 20
click at [369, 187] on link "Portal home" at bounding box center [329, 181] width 87 height 26
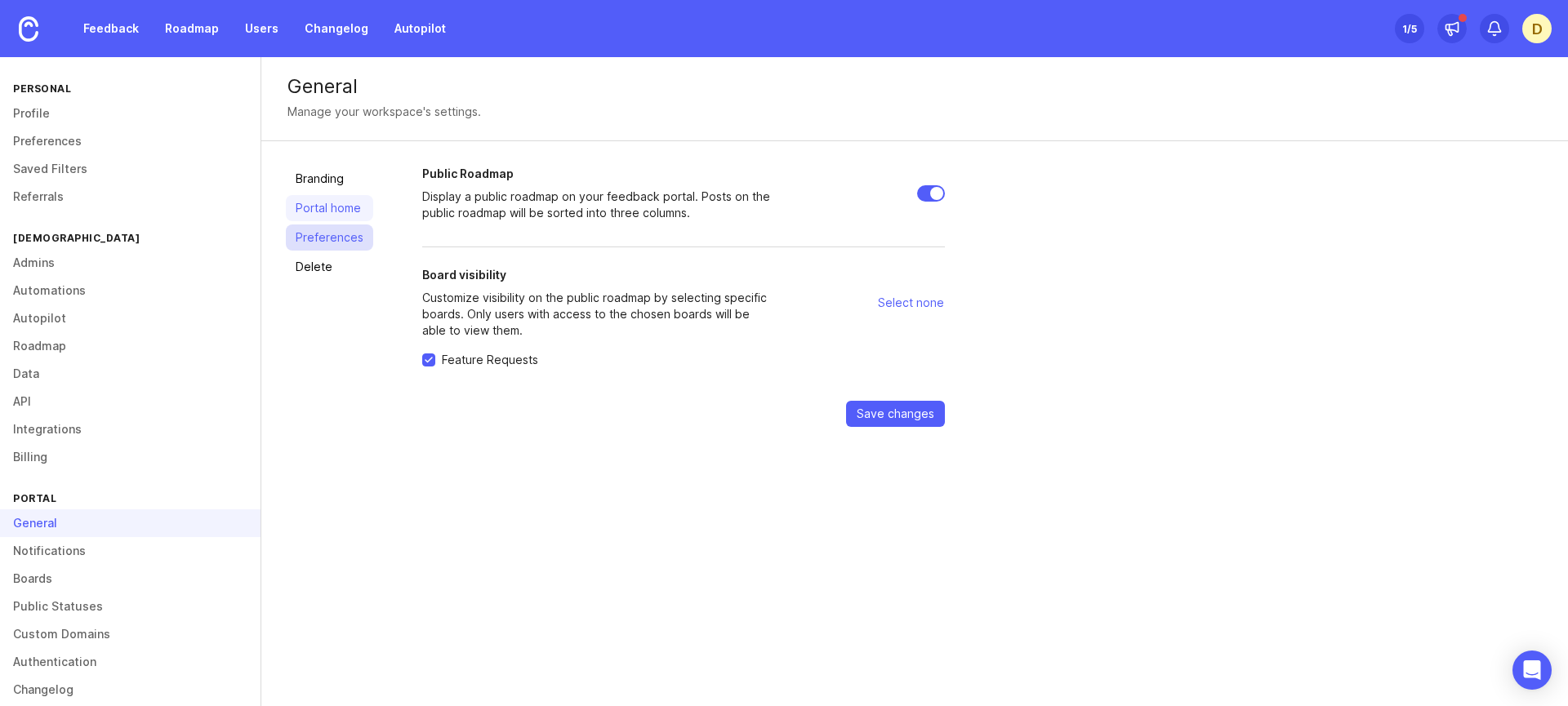
click at [324, 247] on link "Preferences" at bounding box center [329, 237] width 87 height 26
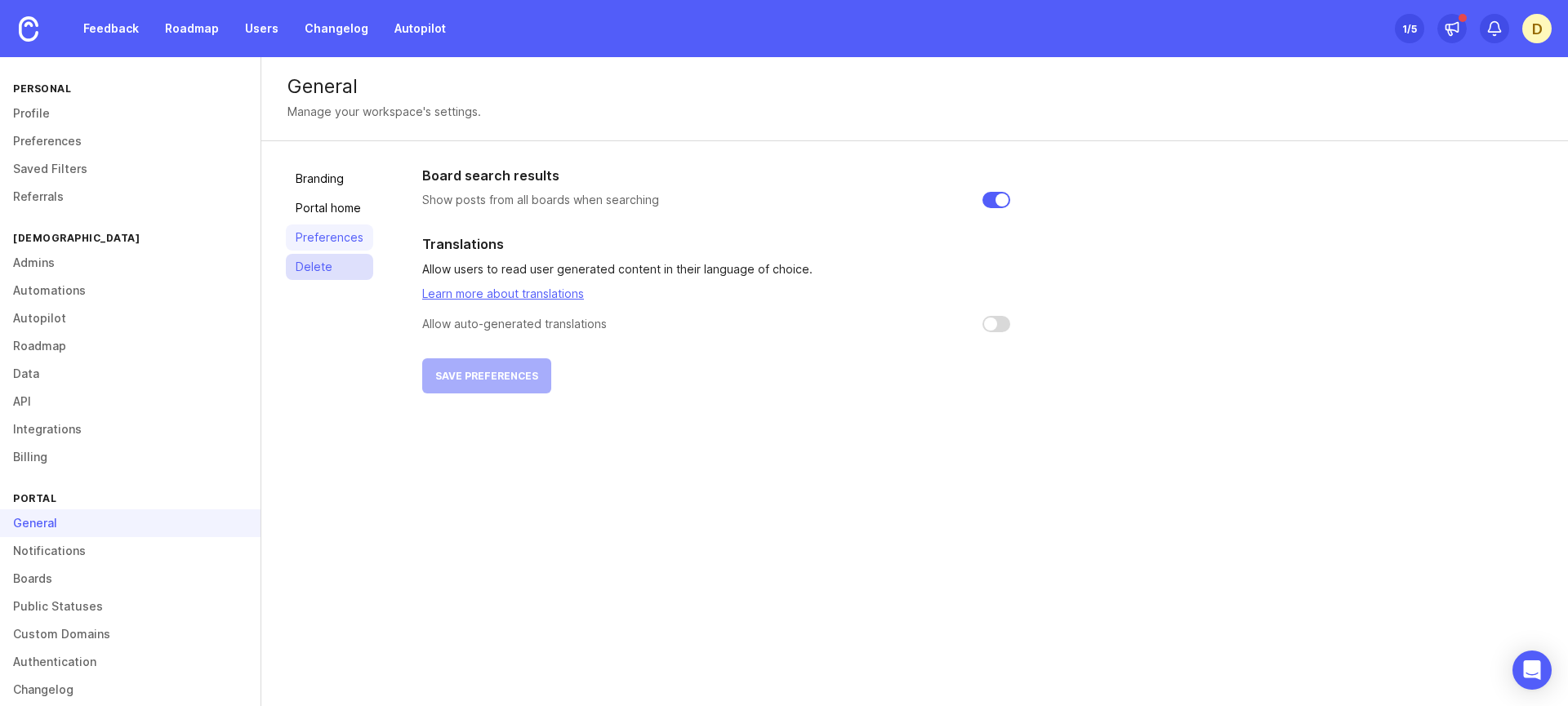
click at [320, 268] on link "Delete" at bounding box center [329, 267] width 87 height 26
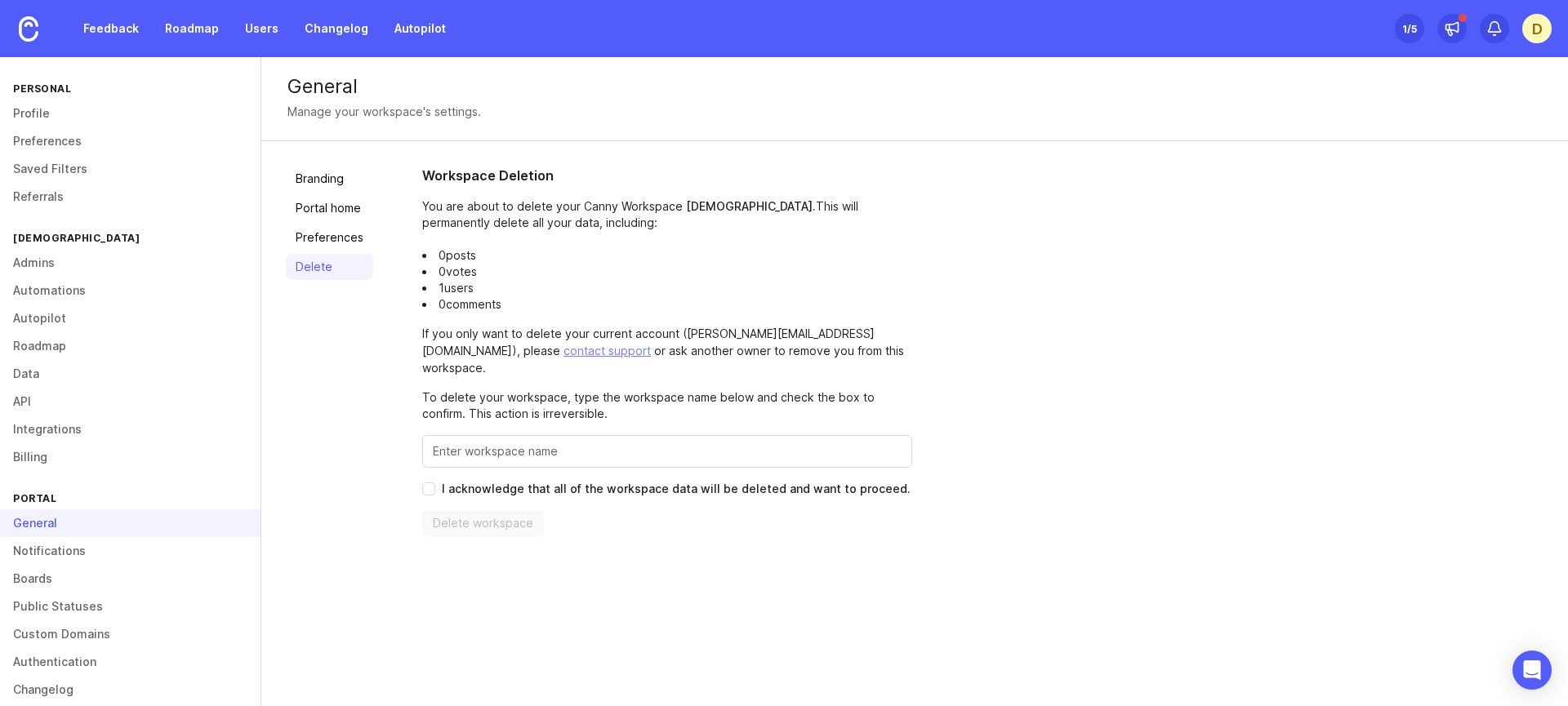
click at [134, 495] on div "Portal" at bounding box center [130, 498] width 261 height 22
click at [127, 512] on div "General" at bounding box center [130, 523] width 261 height 27
click at [127, 525] on div "General" at bounding box center [130, 523] width 261 height 27
click at [320, 167] on link "Branding" at bounding box center [329, 179] width 87 height 26
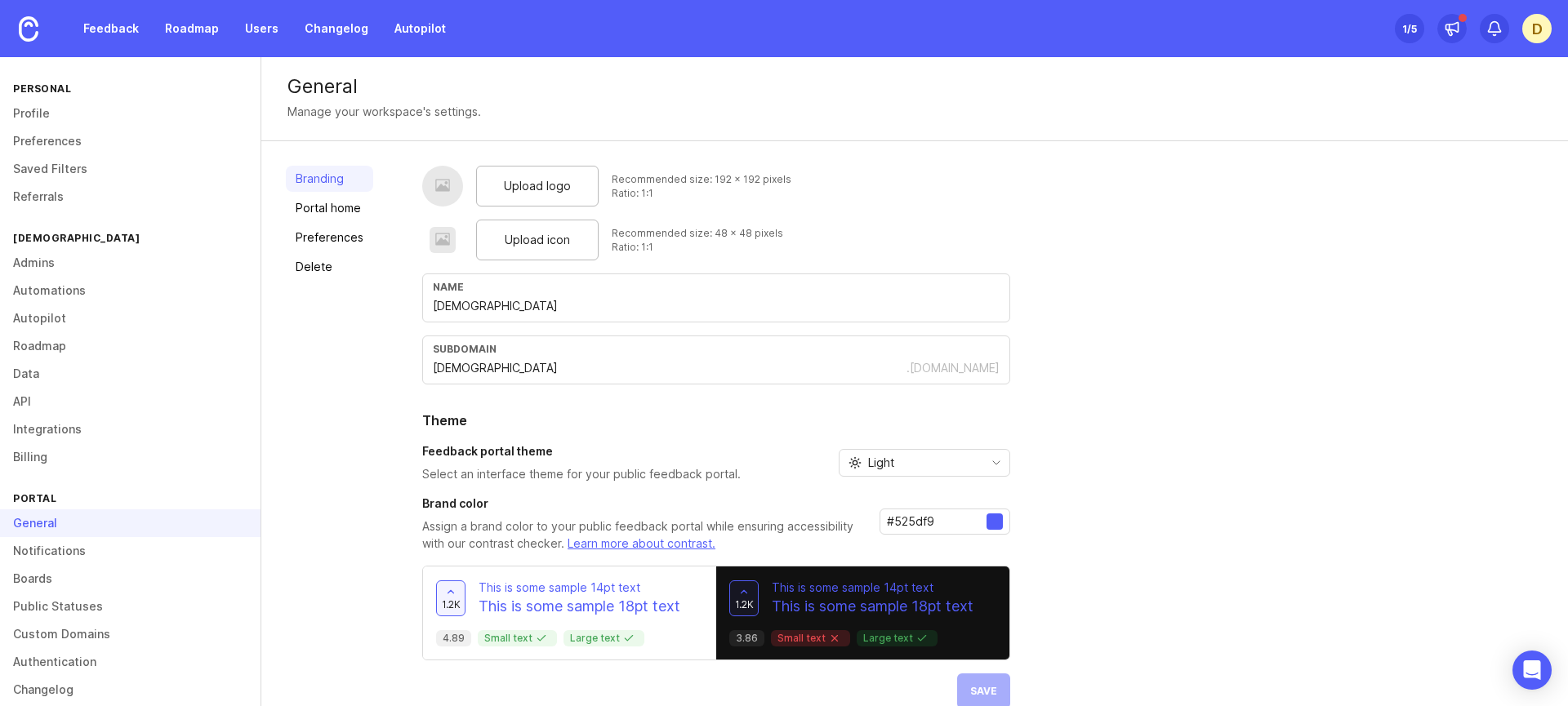
scroll to position [27, 0]
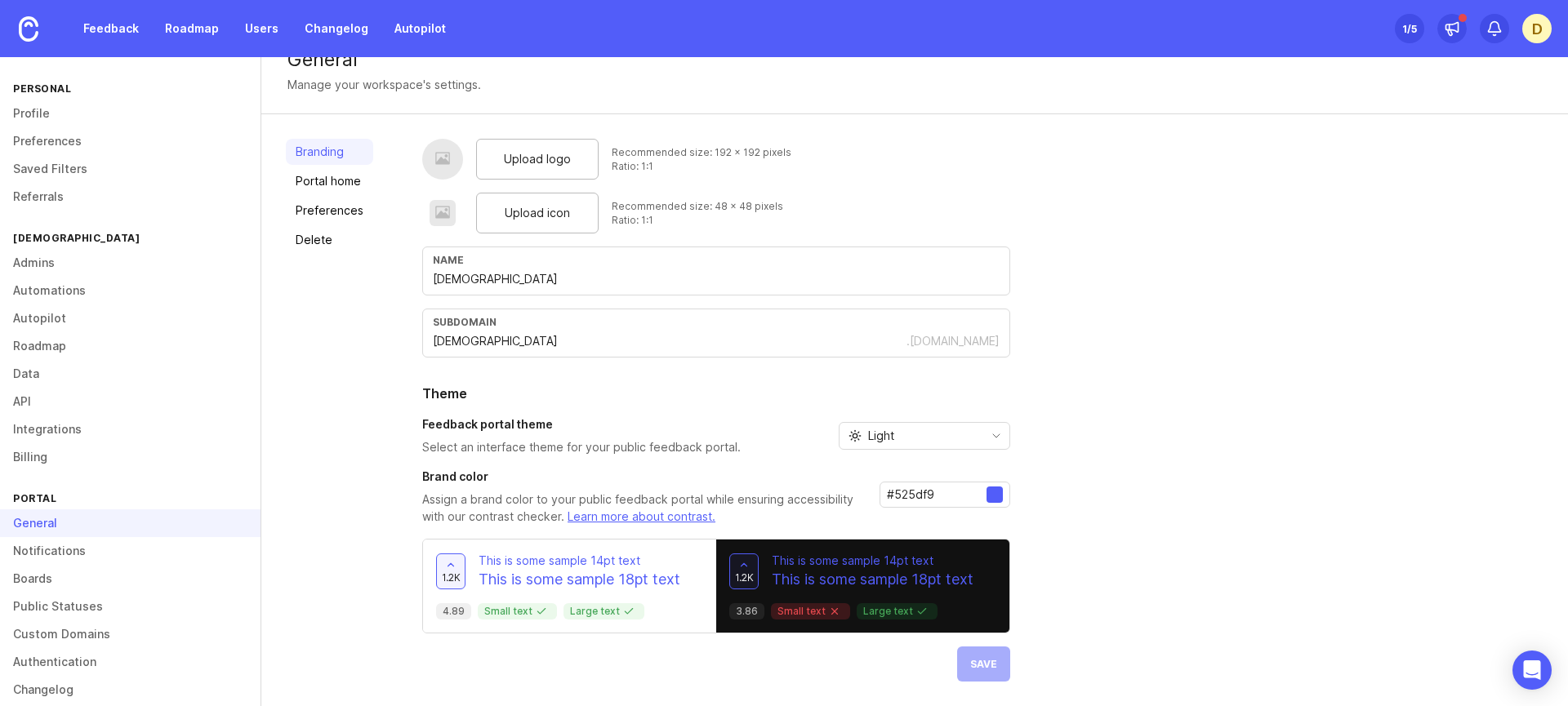
click at [975, 655] on div "Upload logo Recommended size: 192 x 192 pixels Ratio: 1:1 Upload icon Recommend…" at bounding box center [716, 410] width 588 height 543
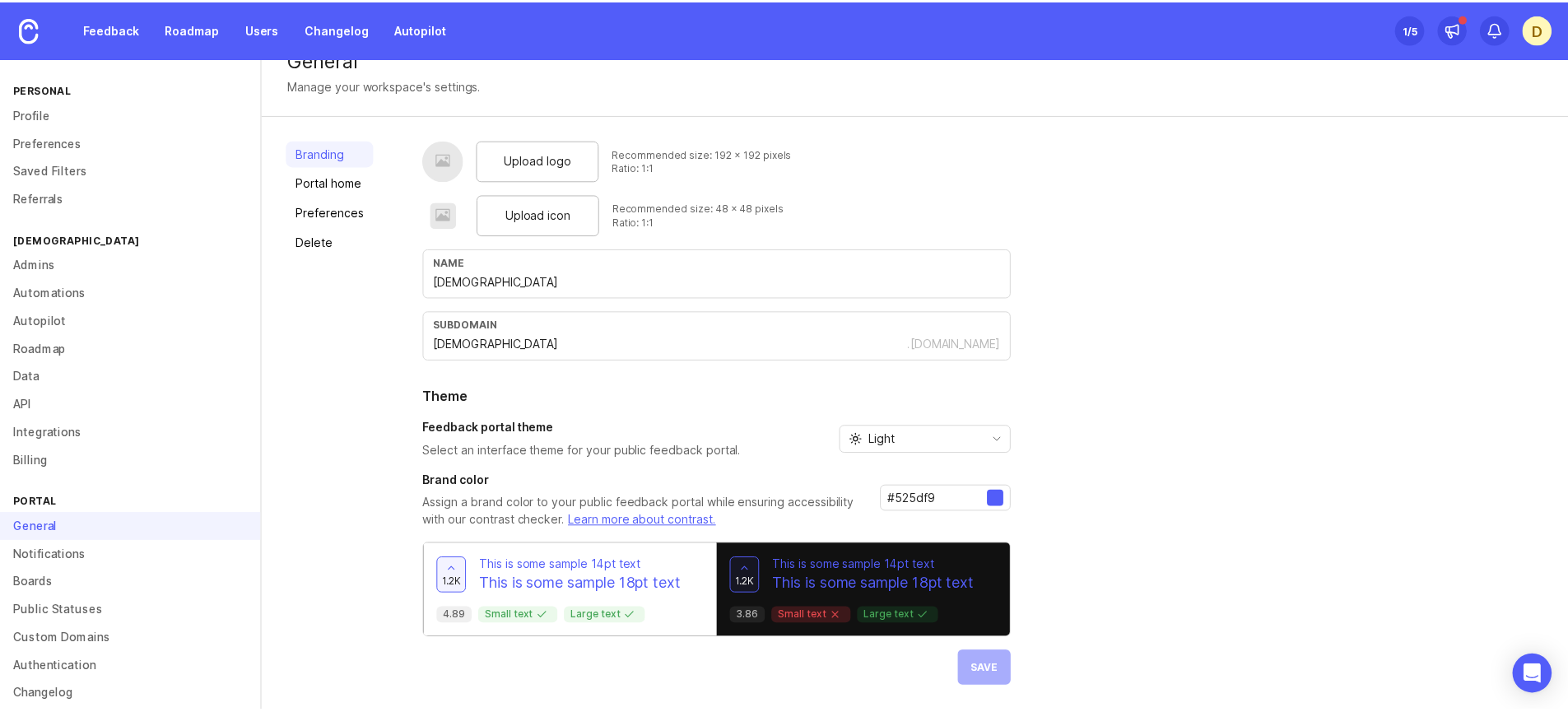
scroll to position [0, 0]
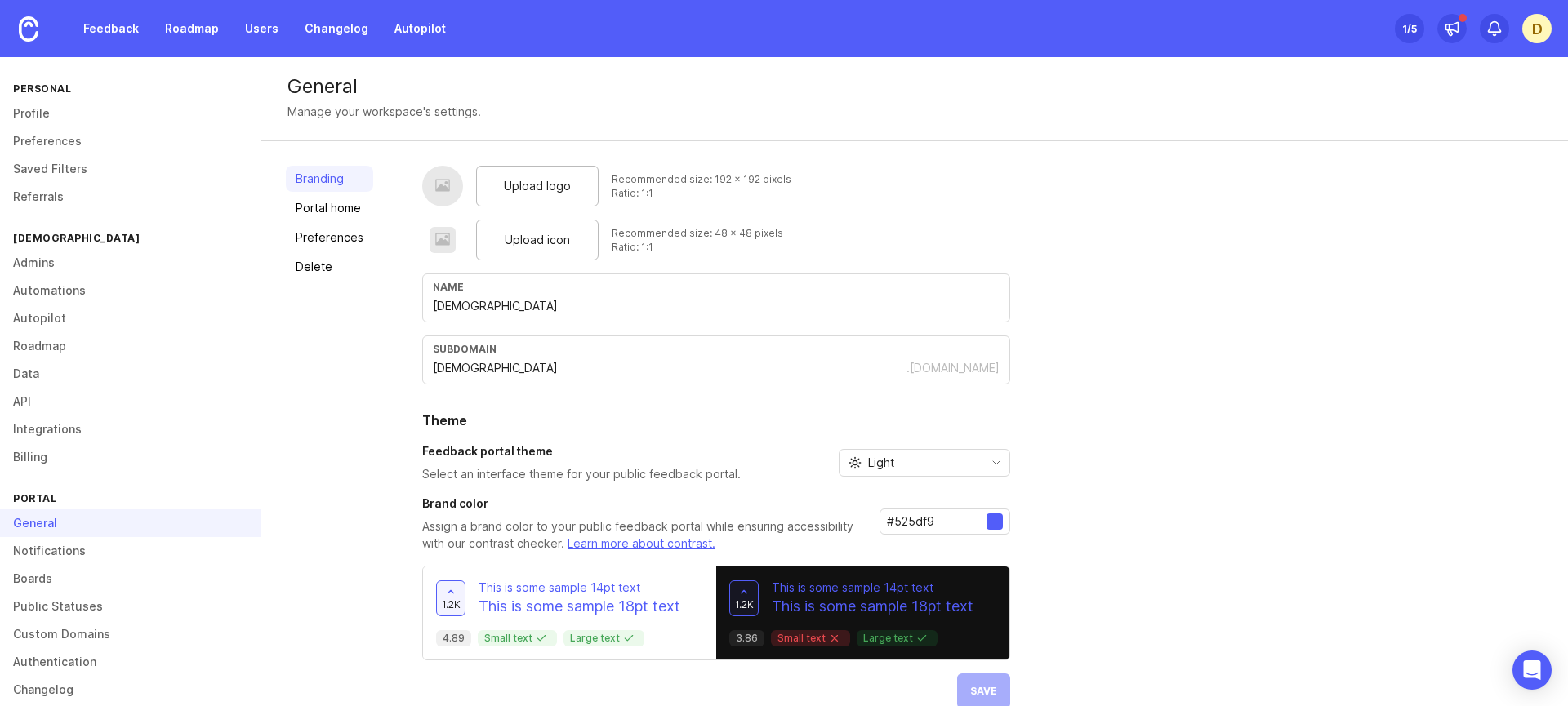
click at [73, 88] on div "Personal" at bounding box center [130, 88] width 261 height 22
click at [71, 104] on link "Profile" at bounding box center [130, 113] width 261 height 27
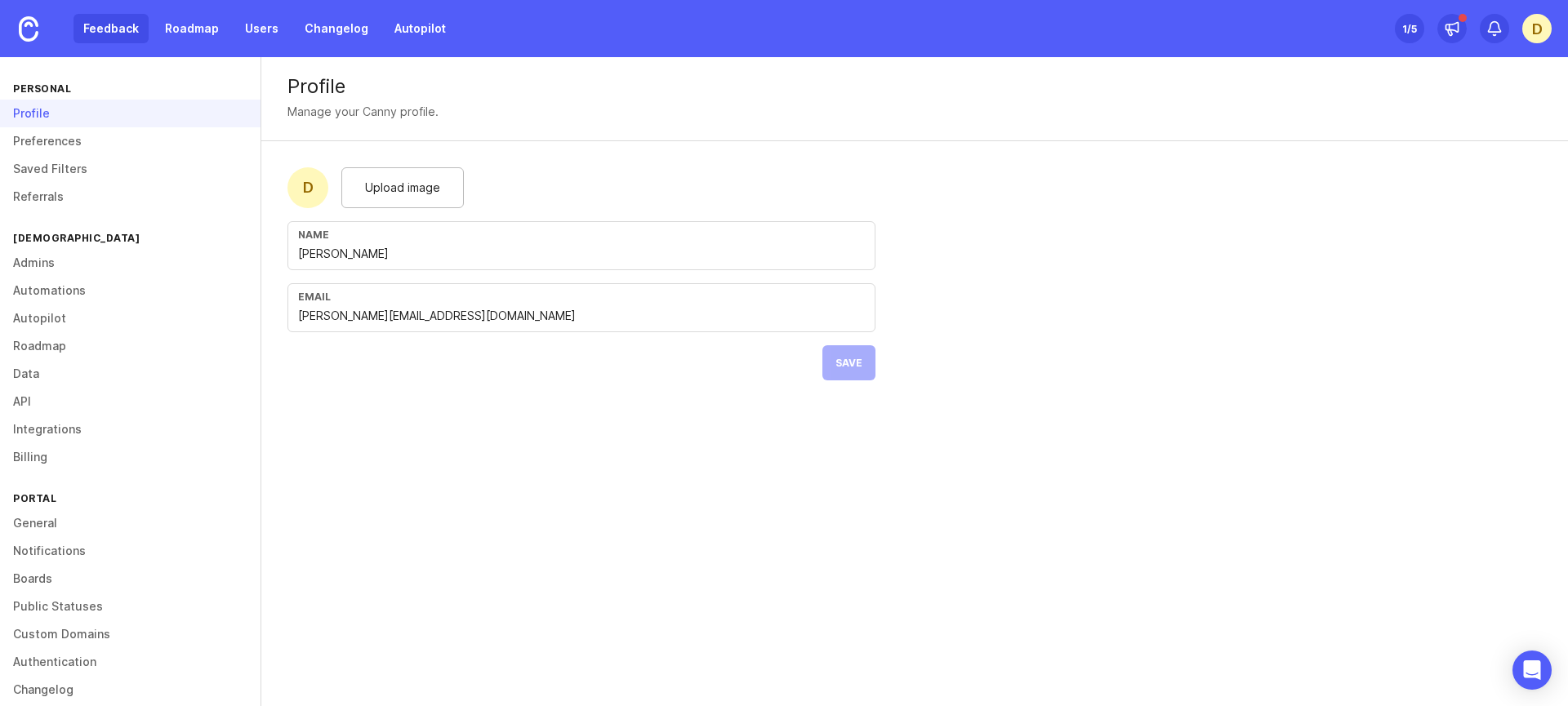
click at [108, 21] on link "Feedback" at bounding box center [110, 28] width 75 height 29
